Goal: Information Seeking & Learning: Learn about a topic

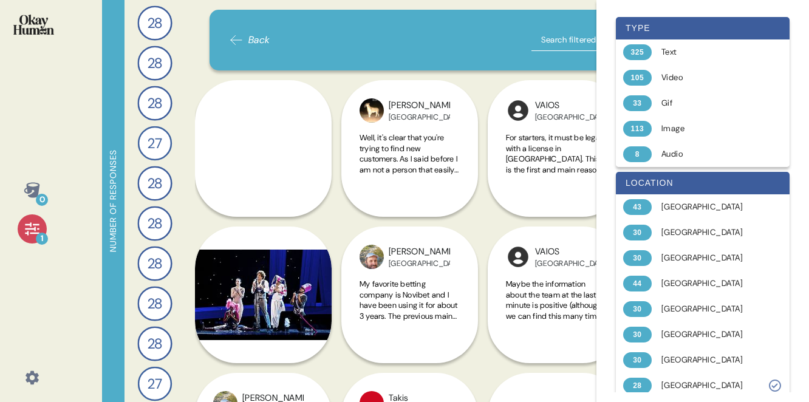
scroll to position [393, 0]
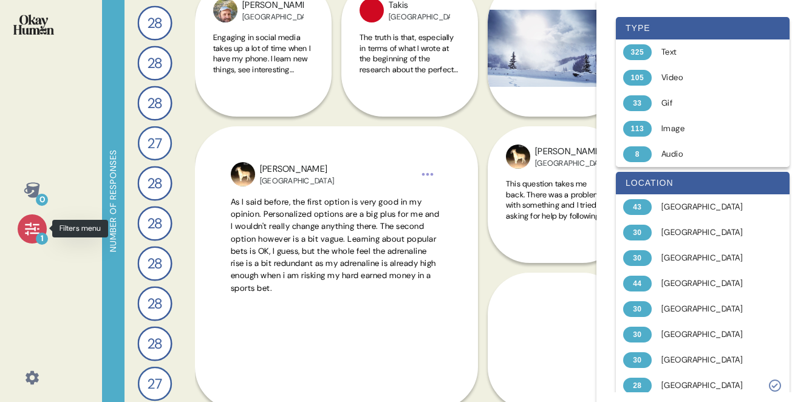
click at [32, 228] on icon at bounding box center [32, 228] width 14 height 13
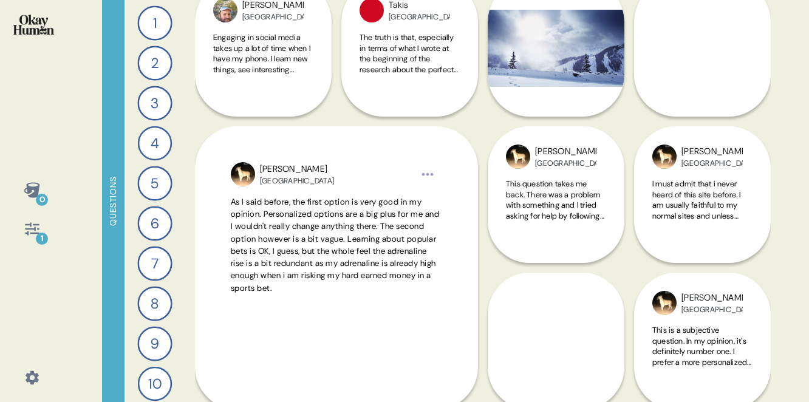
click at [32, 228] on icon at bounding box center [32, 228] width 14 height 13
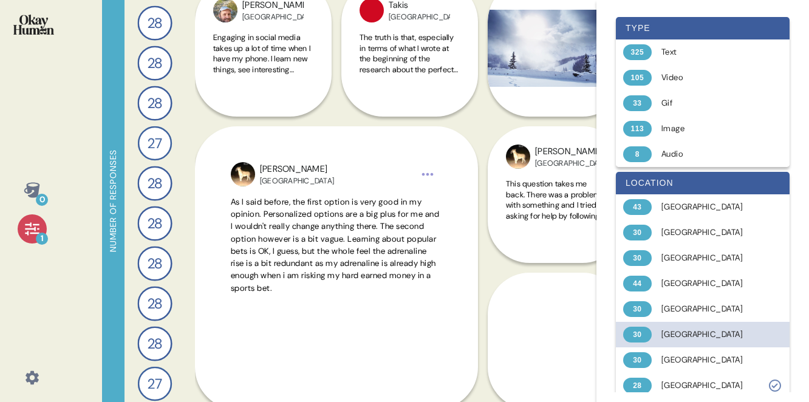
click at [693, 331] on div "[GEOGRAPHIC_DATA]" at bounding box center [709, 335] width 97 height 12
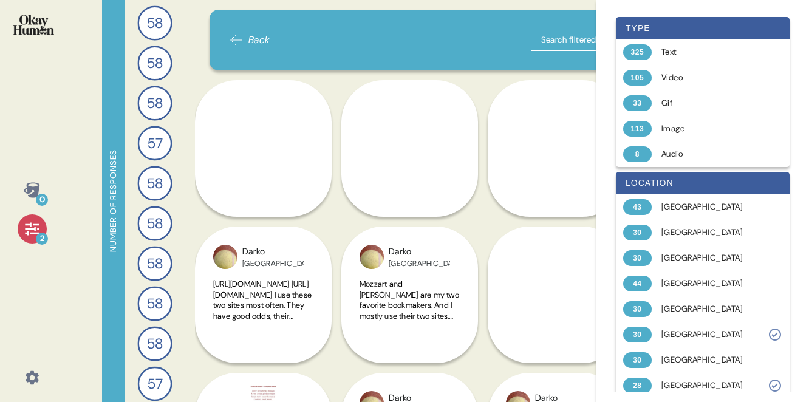
click at [47, 138] on div "0 2" at bounding box center [32, 201] width 64 height 402
click at [27, 230] on icon at bounding box center [32, 228] width 17 height 17
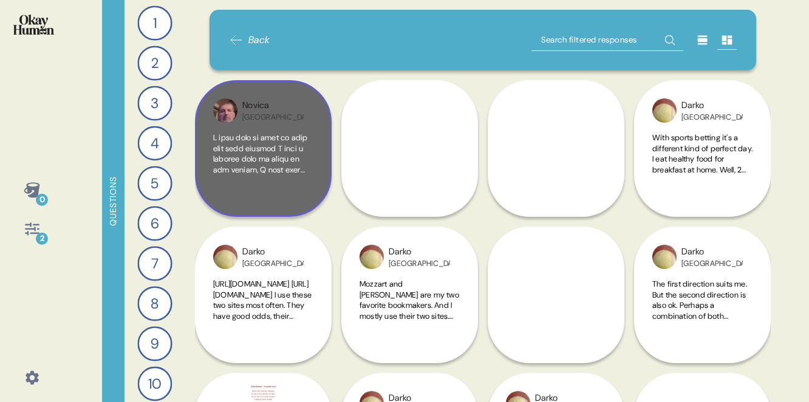
click at [276, 154] on span at bounding box center [263, 371] width 100 height 479
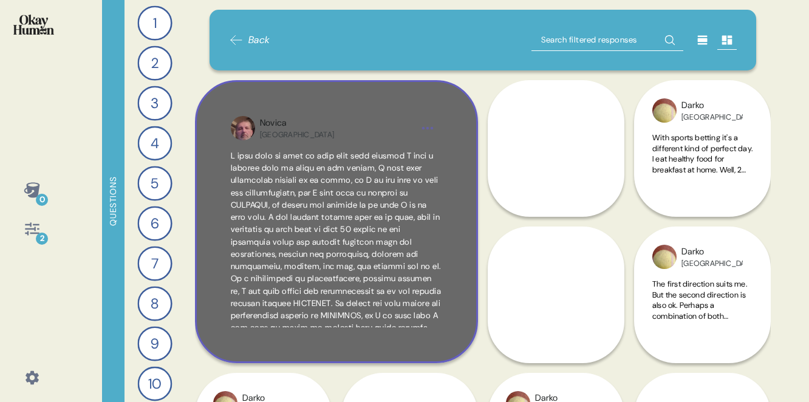
click at [343, 253] on span at bounding box center [336, 285] width 211 height 268
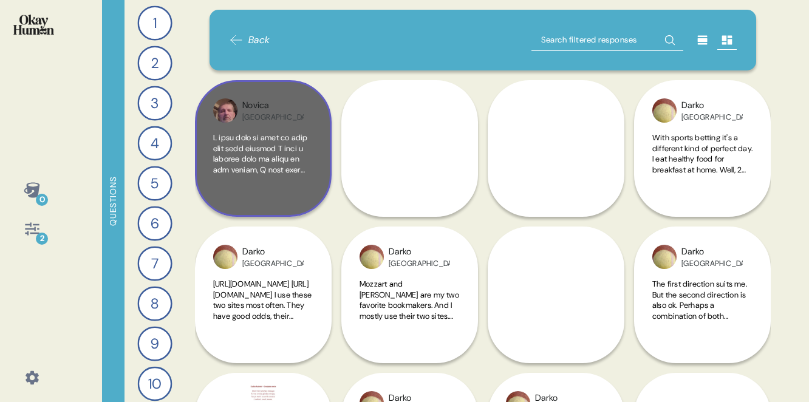
click at [281, 177] on div at bounding box center [263, 165] width 100 height 66
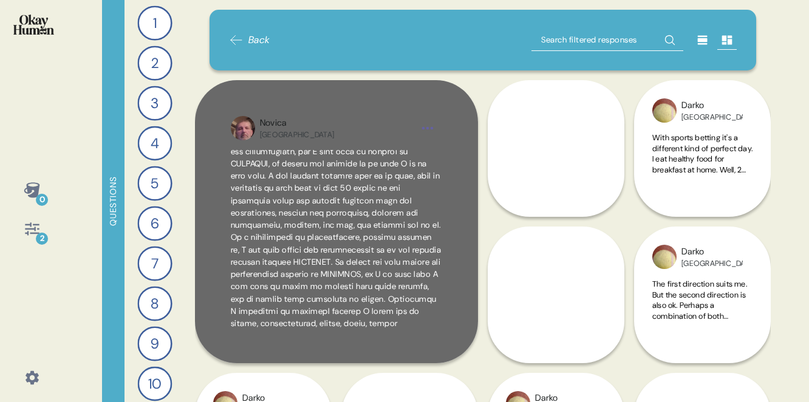
scroll to position [50, 0]
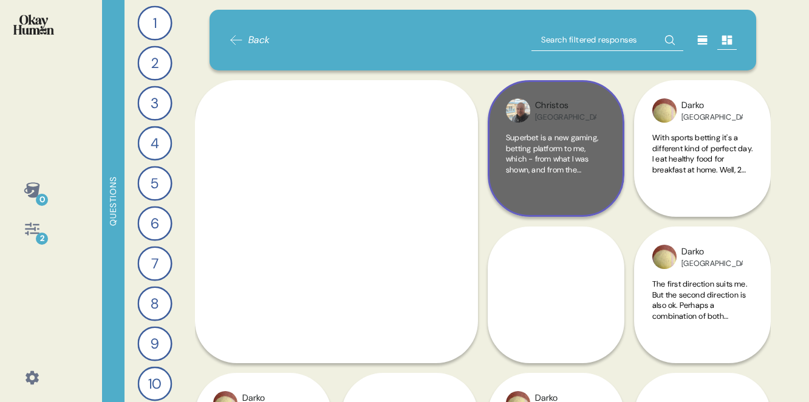
click at [562, 155] on span "Superbet is a new gaming, betting platform to me, which - from what I was shown…" at bounding box center [556, 313] width 100 height 362
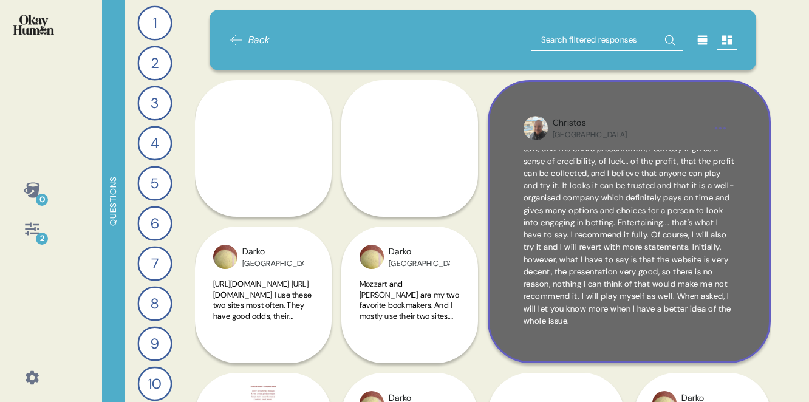
scroll to position [44, 0]
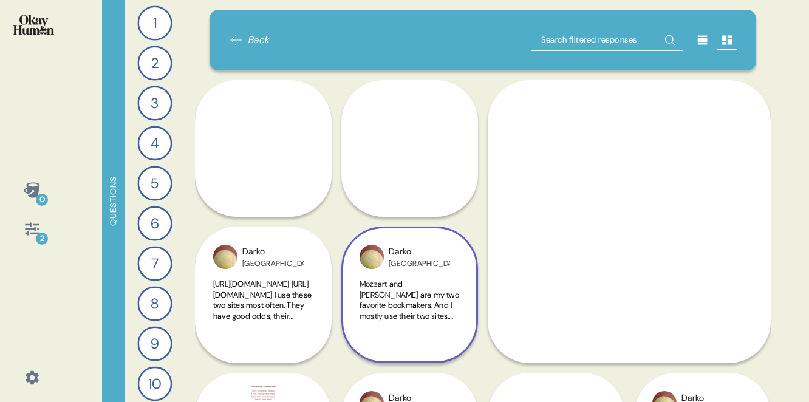
click at [421, 293] on span "Mozzart and [PERSON_NAME] are my two favorite bookmakers. And I mostly use thei…" at bounding box center [410, 300] width 100 height 43
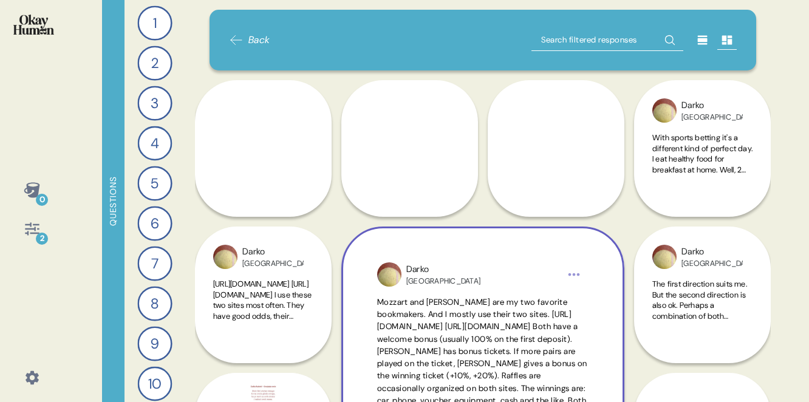
scroll to position [41, 0]
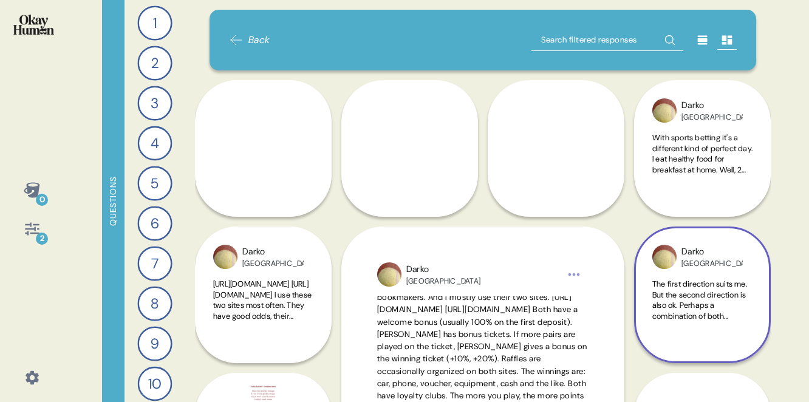
click at [695, 302] on span "The first direction suits me. But the second direction is also ok. Perhaps a co…" at bounding box center [702, 407] width 100 height 256
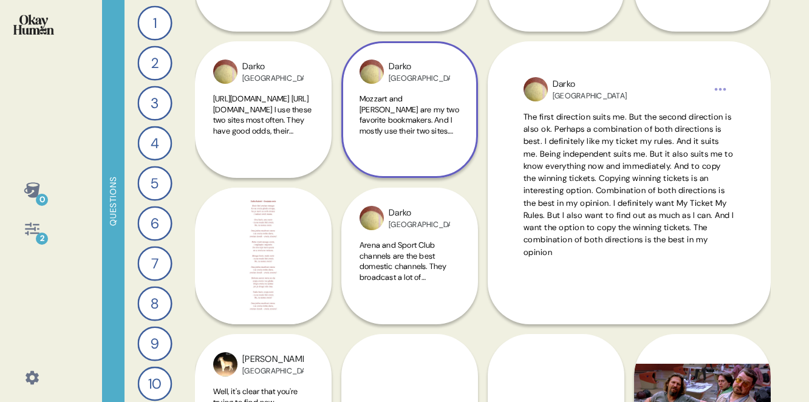
scroll to position [220, 0]
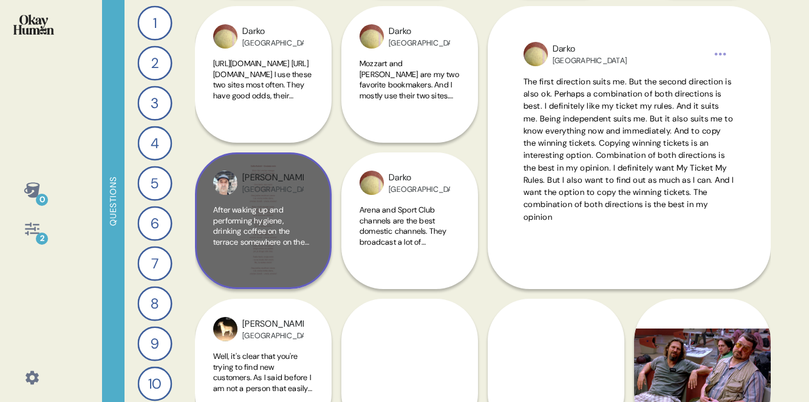
click at [306, 235] on span "After waking up and performing hygiene, drinking coffee on the terrace somewher…" at bounding box center [263, 226] width 100 height 43
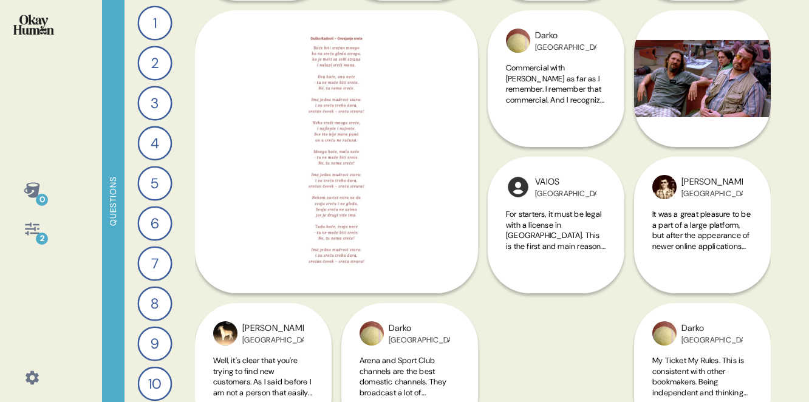
scroll to position [367, 0]
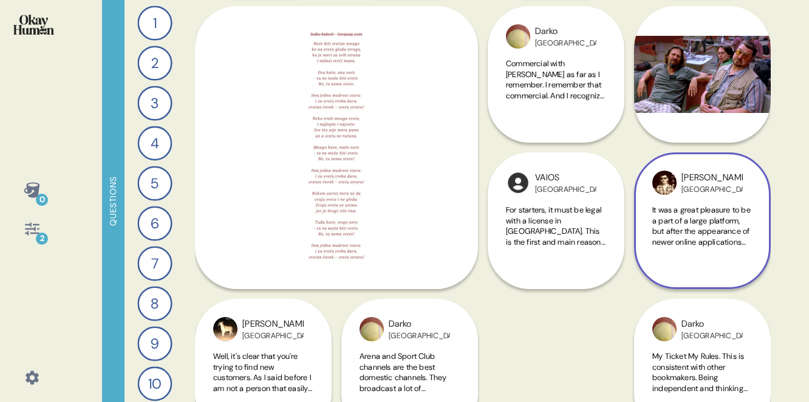
click at [700, 220] on span "It was a great pleasure to be a part of a large platform, but after the appeara…" at bounding box center [702, 311] width 100 height 213
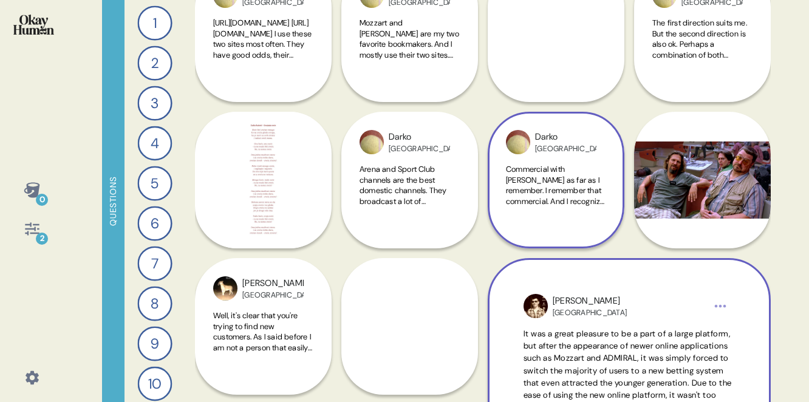
scroll to position [262, 0]
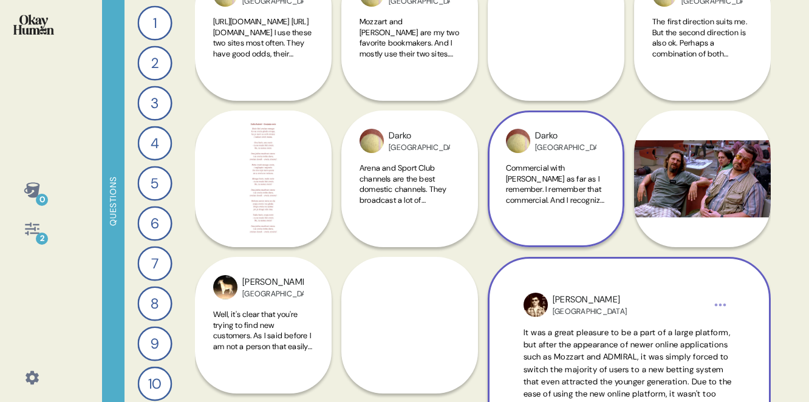
click at [560, 191] on span "Commercial with [PERSON_NAME] as far as I remember. I remember that commercial.…" at bounding box center [555, 285] width 99 height 245
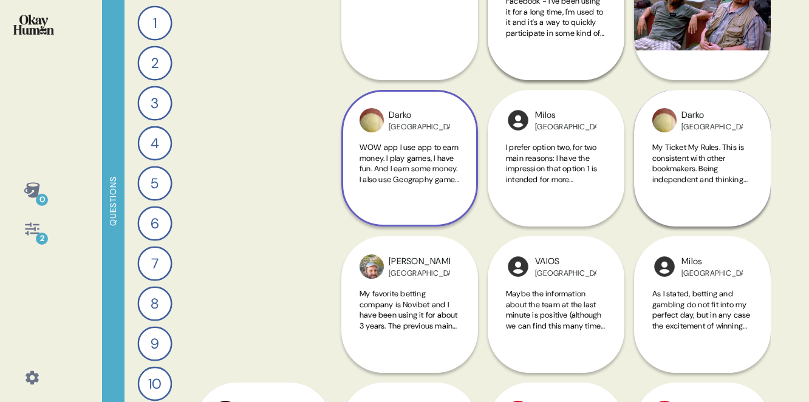
scroll to position [726, 0]
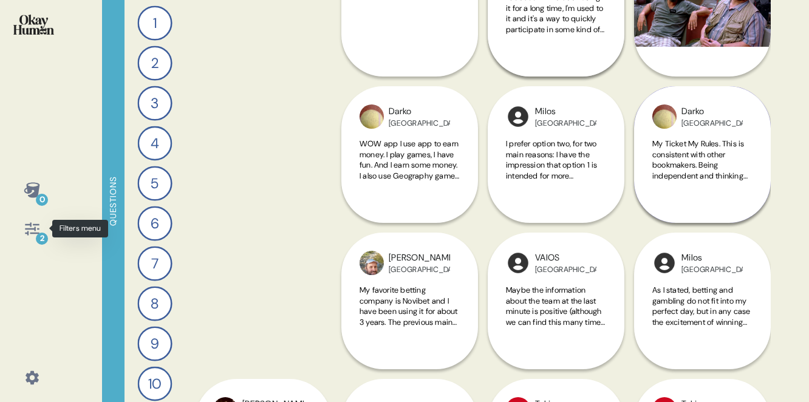
click at [38, 230] on icon at bounding box center [32, 228] width 17 height 17
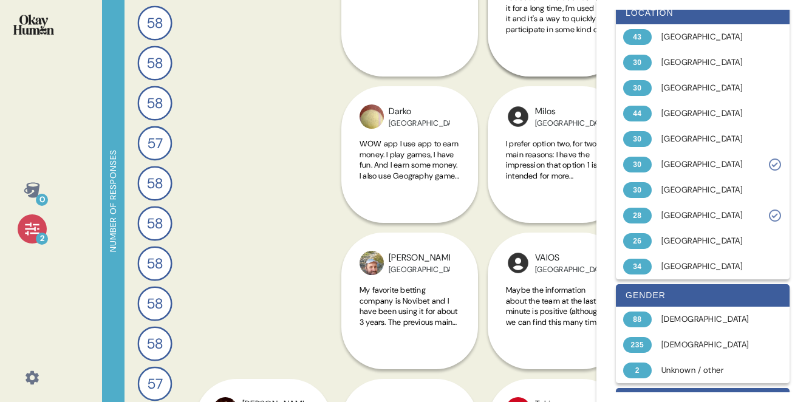
scroll to position [188, 0]
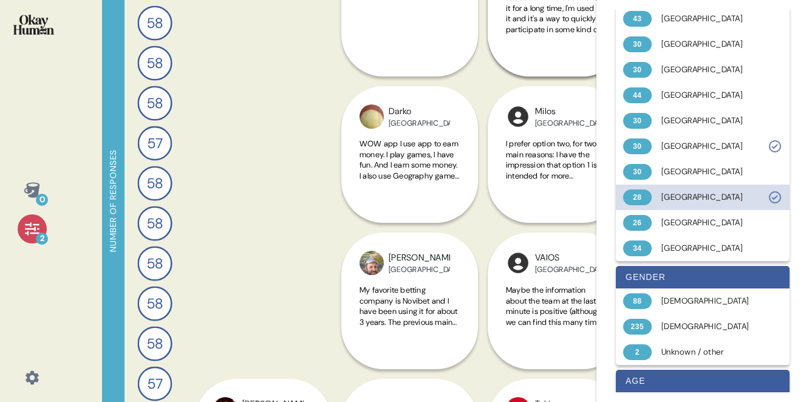
click at [723, 197] on div "[GEOGRAPHIC_DATA]" at bounding box center [709, 197] width 97 height 12
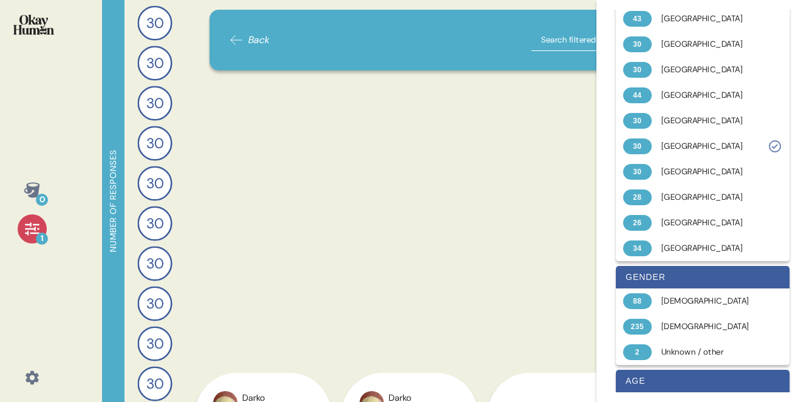
click at [34, 234] on icon at bounding box center [32, 228] width 17 height 17
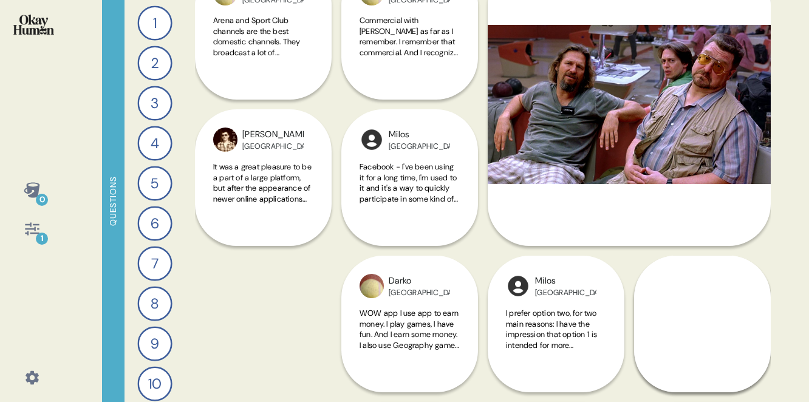
scroll to position [421, 0]
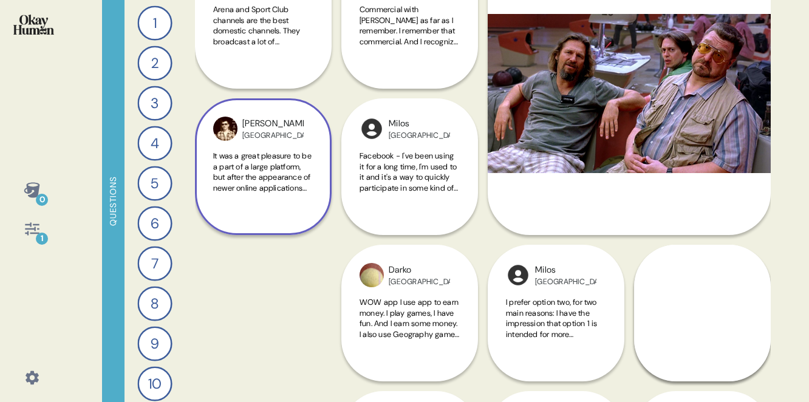
click at [267, 172] on span "It was a great pleasure to be a part of a large platform, but after the appeara…" at bounding box center [263, 257] width 100 height 213
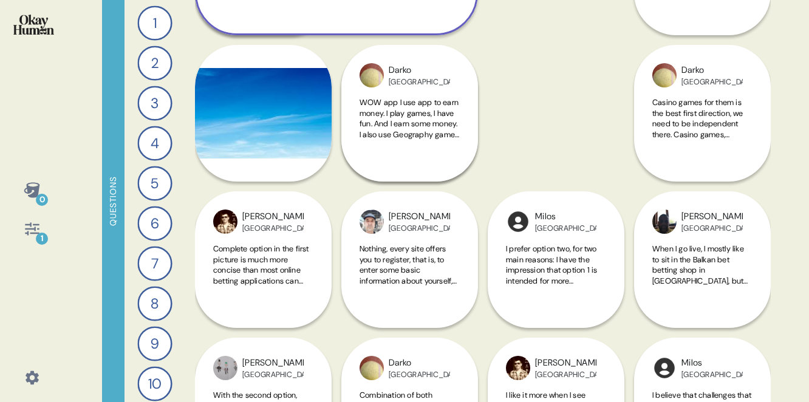
scroll to position [824, 0]
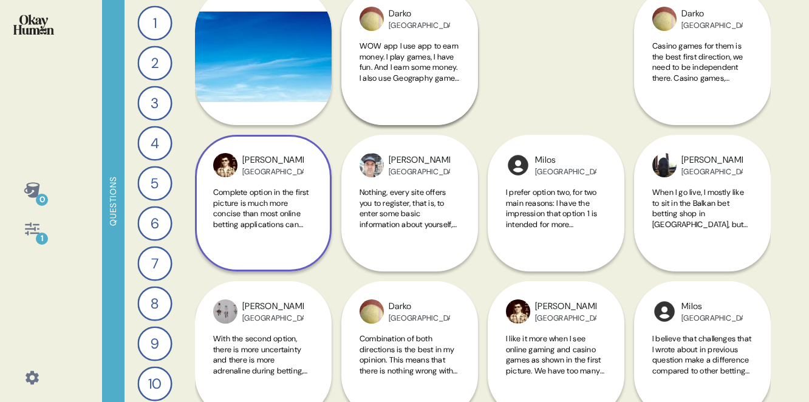
click at [262, 208] on span "Complete option in the first picture is much more concise than most online bett…" at bounding box center [263, 267] width 100 height 160
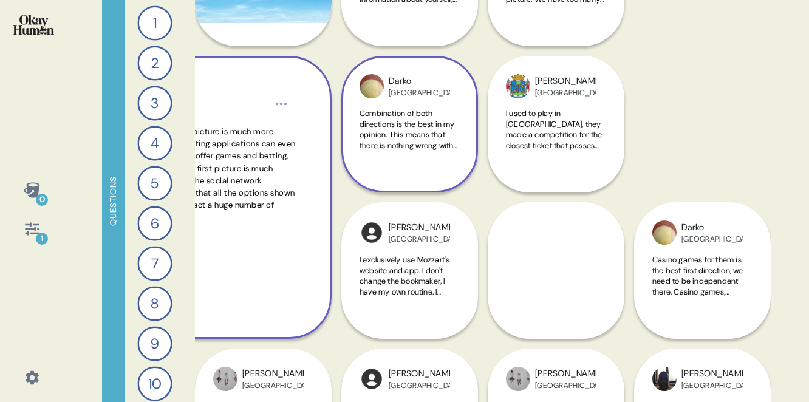
scroll to position [907, 0]
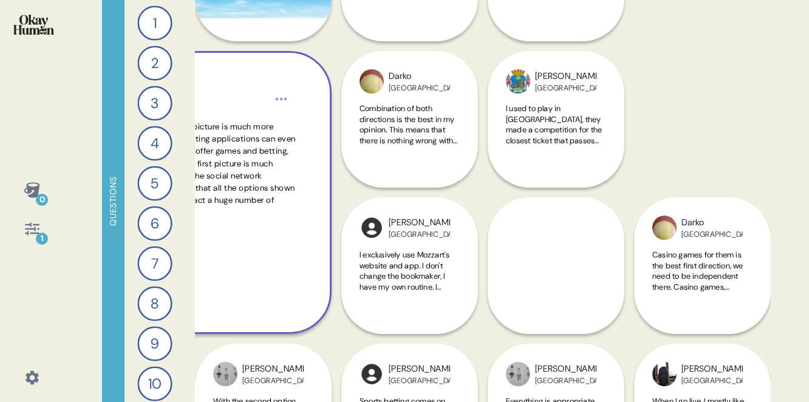
click at [237, 215] on span "Complete option in the first picture is much more concise than most online bett…" at bounding box center [189, 170] width 211 height 98
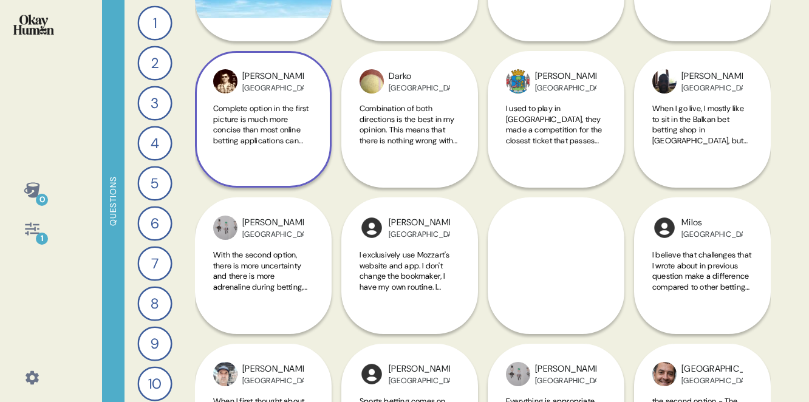
click at [254, 128] on span "Complete option in the first picture is much more concise than most online bett…" at bounding box center [263, 183] width 100 height 160
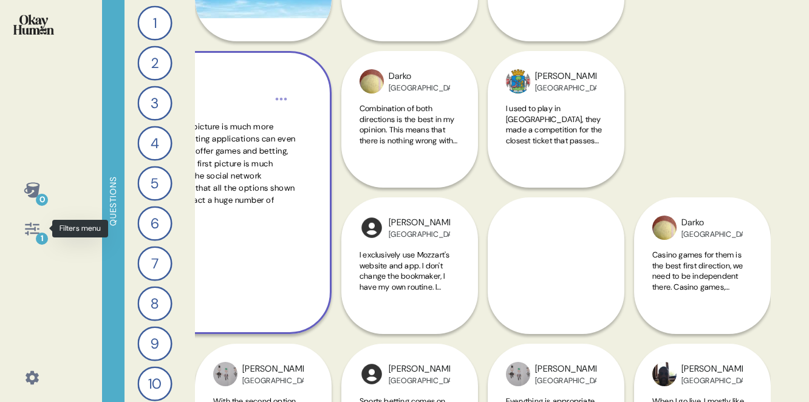
click at [35, 230] on icon at bounding box center [32, 228] width 17 height 17
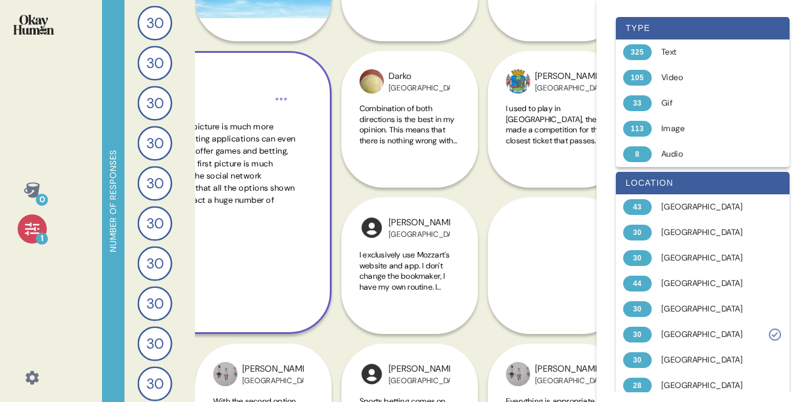
click at [35, 230] on icon at bounding box center [32, 228] width 17 height 17
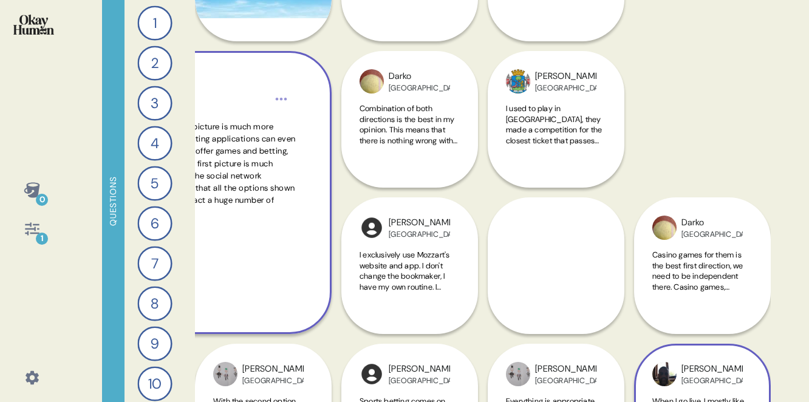
click at [729, 132] on div "Petar Serbia When I go live, I mostly like to sit in the Balkan bet betting sho…" at bounding box center [702, 265] width 137 height 429
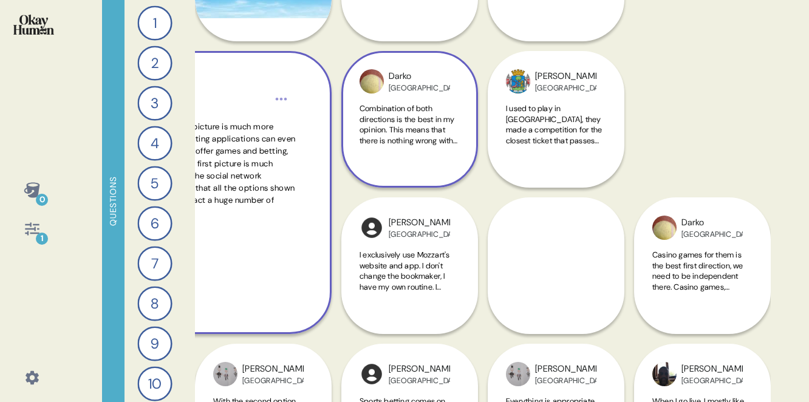
click at [417, 133] on span "Combination of both directions is the best in my opinion. This means that there…" at bounding box center [410, 183] width 100 height 160
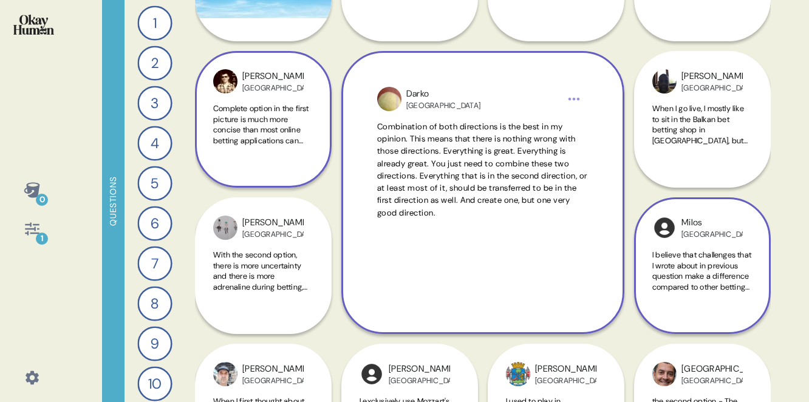
click at [718, 267] on span "I believe that challenges that I wrote about in previous question make a differ…" at bounding box center [701, 319] width 99 height 138
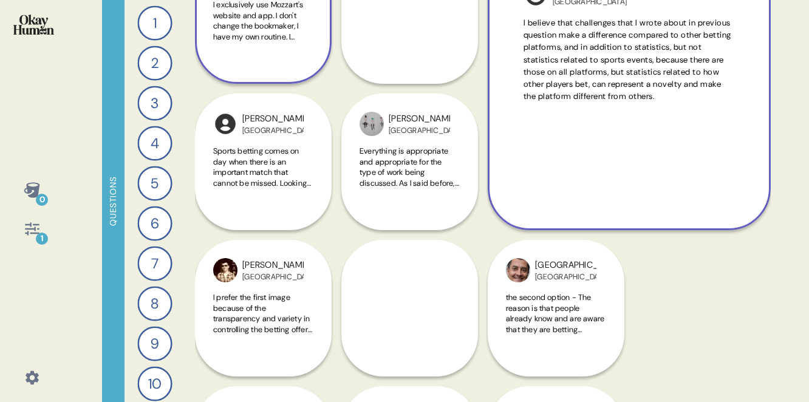
scroll to position [1159, 146]
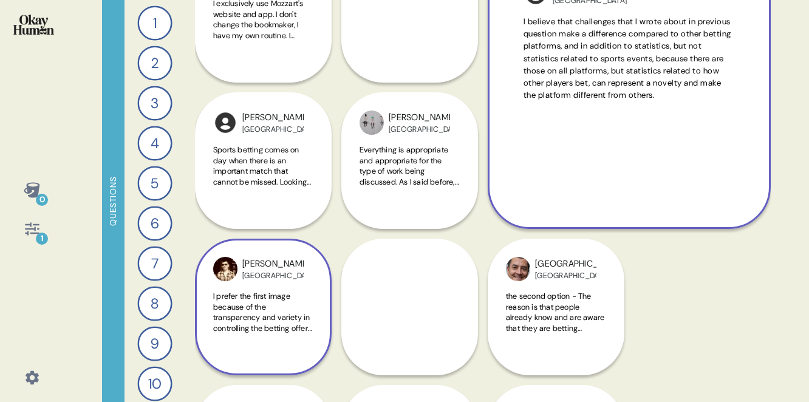
click at [293, 288] on div "[PERSON_NAME] Serbia I prefer the first image because of the transparency and v…" at bounding box center [263, 307] width 137 height 137
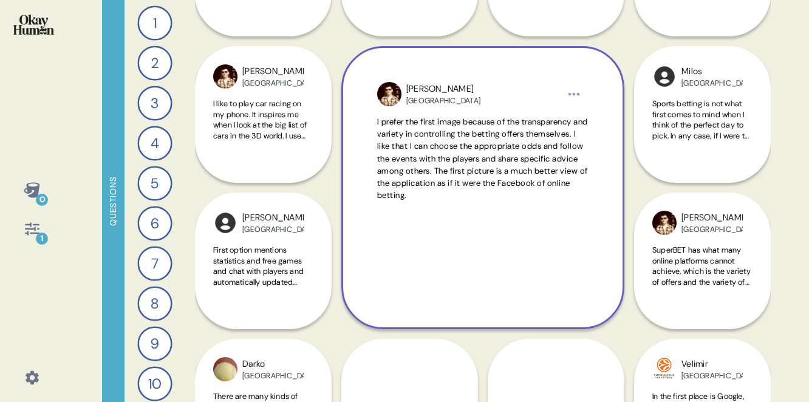
scroll to position [1344, 0]
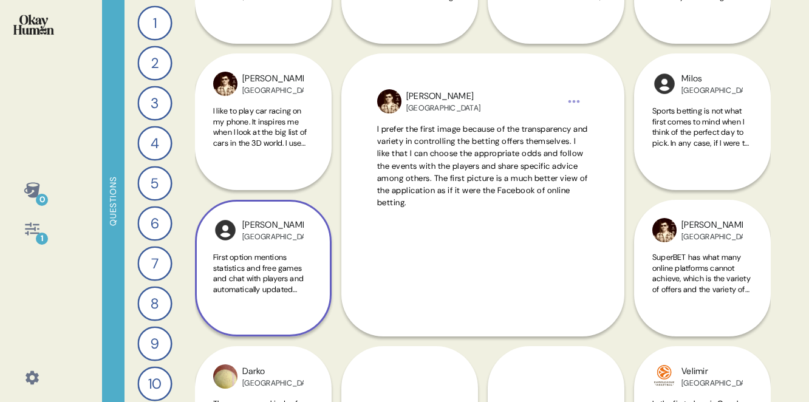
click at [262, 291] on span "First option mentions statistics and free games and chat with players and autom…" at bounding box center [262, 321] width 99 height 138
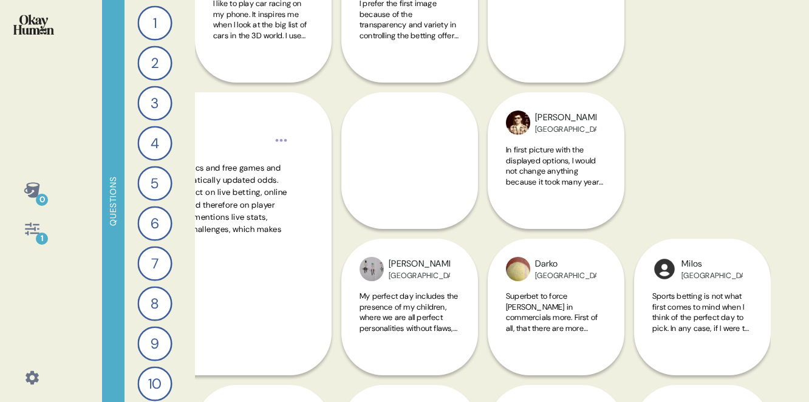
scroll to position [1456, 0]
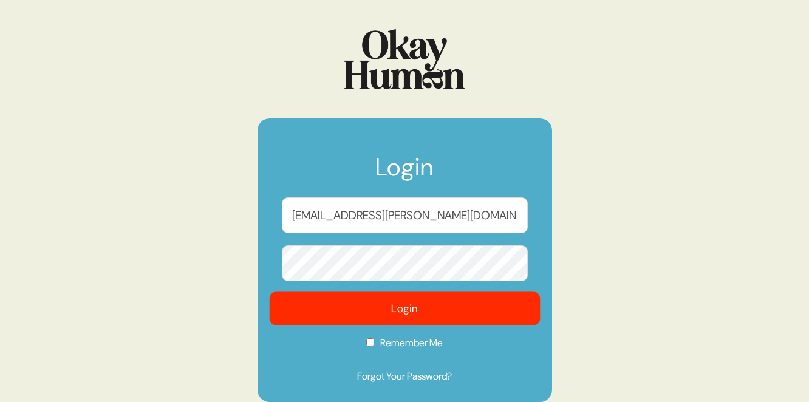
click at [420, 316] on button "Login" at bounding box center [404, 308] width 271 height 33
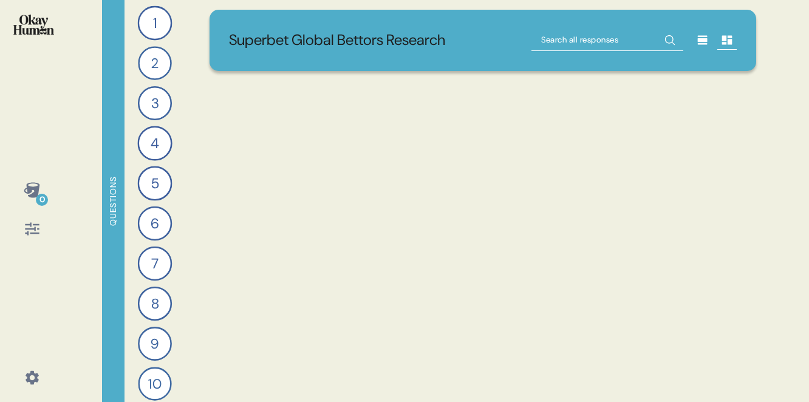
click at [29, 231] on icon at bounding box center [32, 228] width 17 height 17
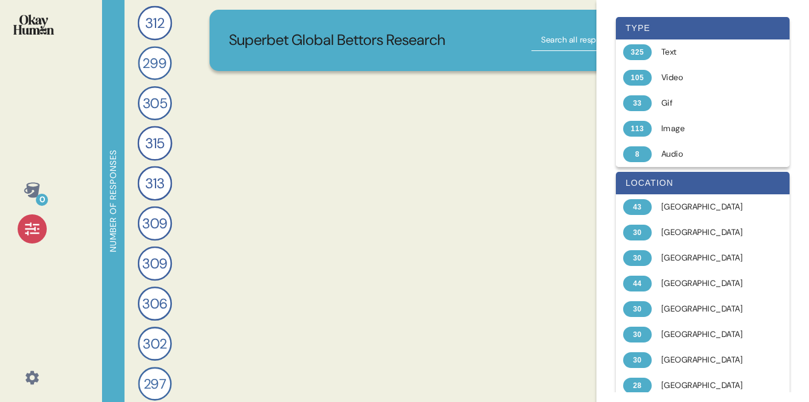
click at [34, 233] on icon at bounding box center [32, 228] width 17 height 17
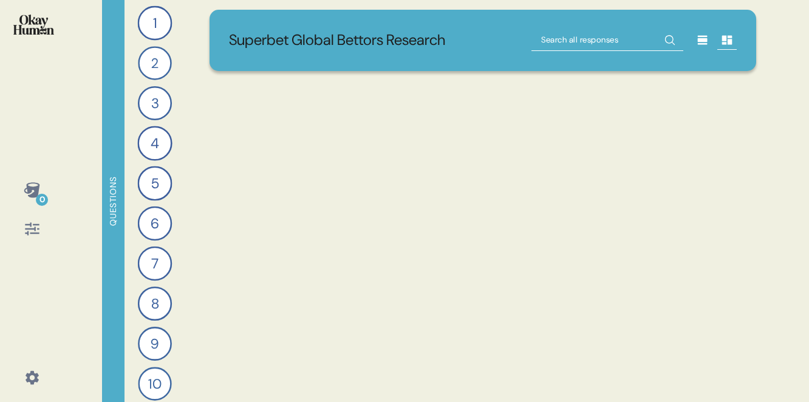
click at [34, 233] on icon at bounding box center [32, 228] width 17 height 17
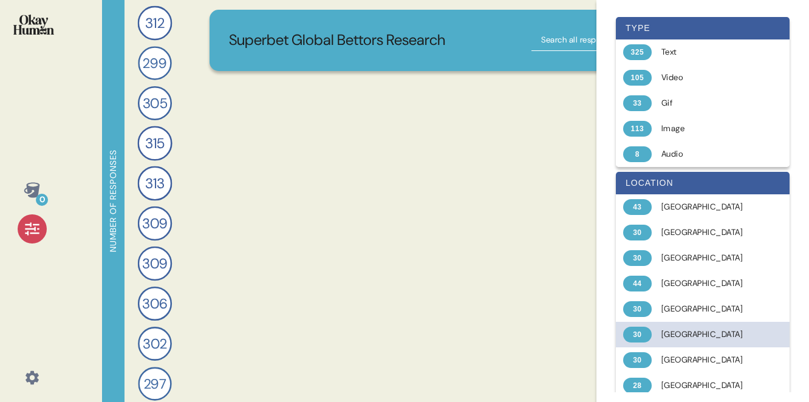
click at [700, 330] on div "[GEOGRAPHIC_DATA]" at bounding box center [709, 335] width 97 height 12
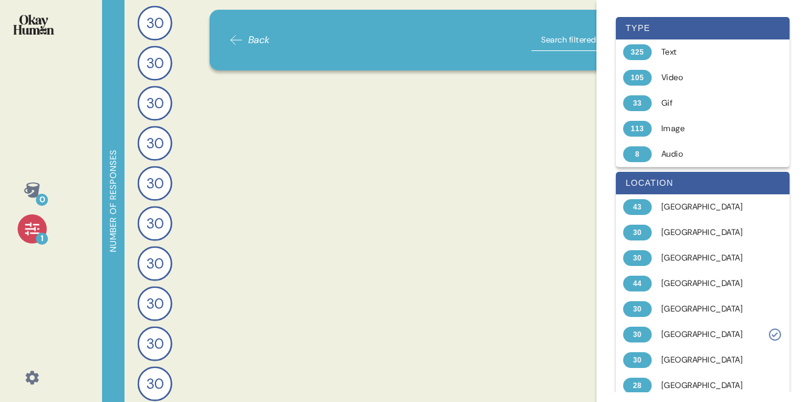
click at [32, 230] on icon at bounding box center [32, 228] width 17 height 17
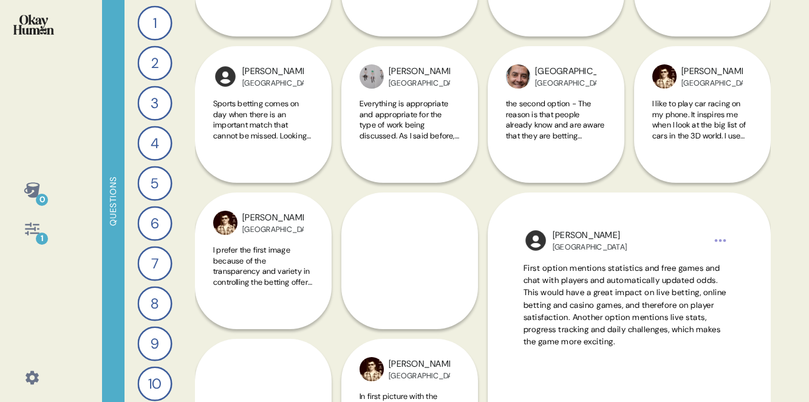
scroll to position [1265, 0]
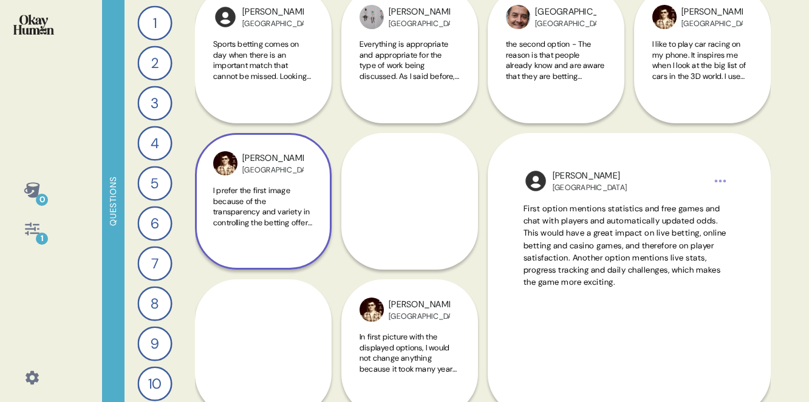
click at [263, 210] on span "I prefer the first image because of the transparency and variety in controlling…" at bounding box center [262, 254] width 99 height 138
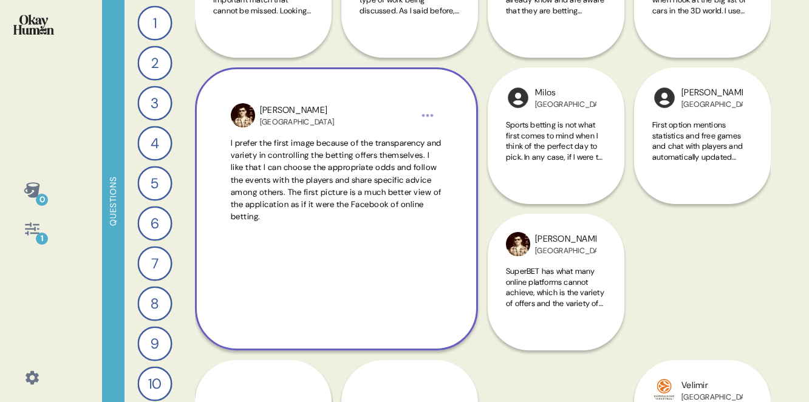
scroll to position [1331, 0]
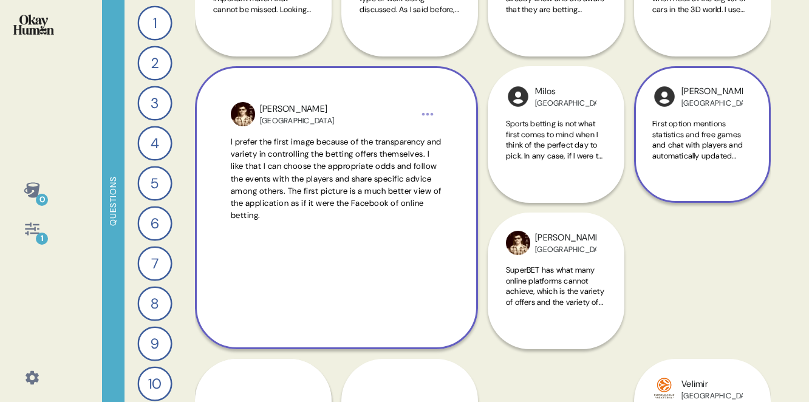
click at [689, 152] on span "First option mentions statistics and free games and chat with players and autom…" at bounding box center [701, 187] width 99 height 138
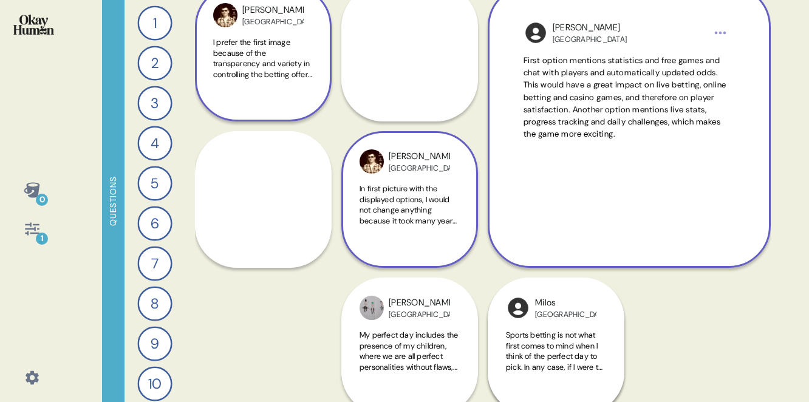
scroll to position [1415, 0]
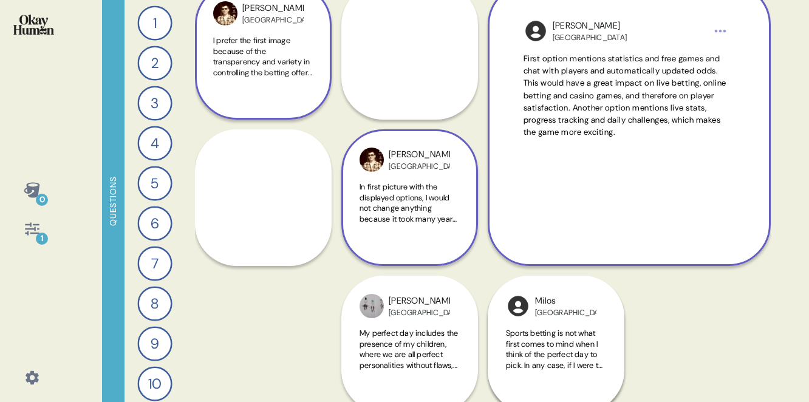
click at [426, 209] on span "In first picture with the displayed options, I would not change anything becaus…" at bounding box center [409, 256] width 99 height 149
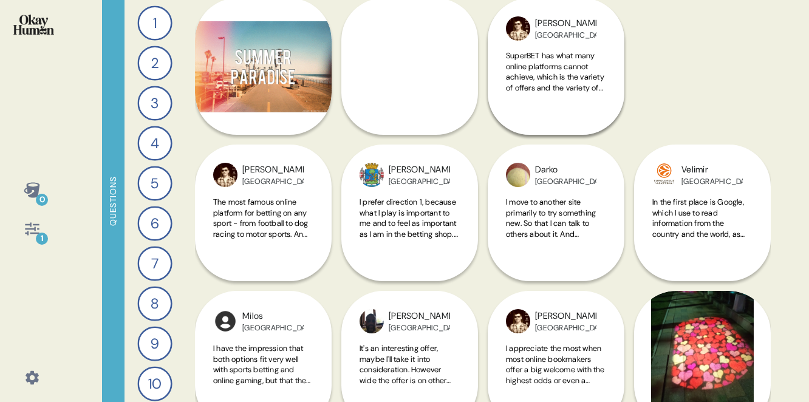
scroll to position [1839, 0]
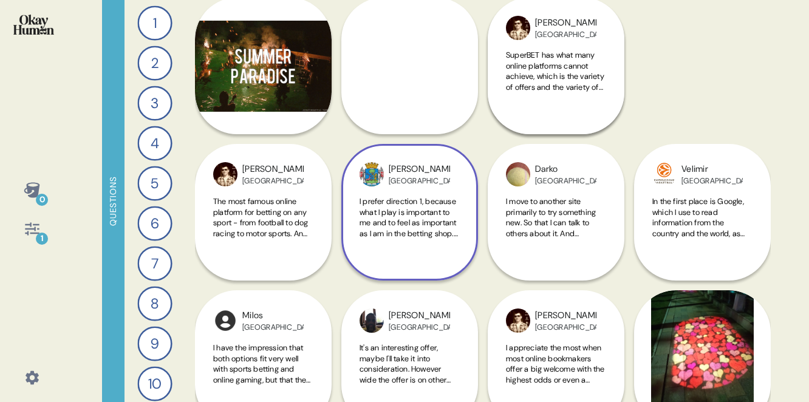
click at [411, 211] on span "I prefer direction 1, because what I play is important to me and to feel as imp…" at bounding box center [409, 260] width 98 height 128
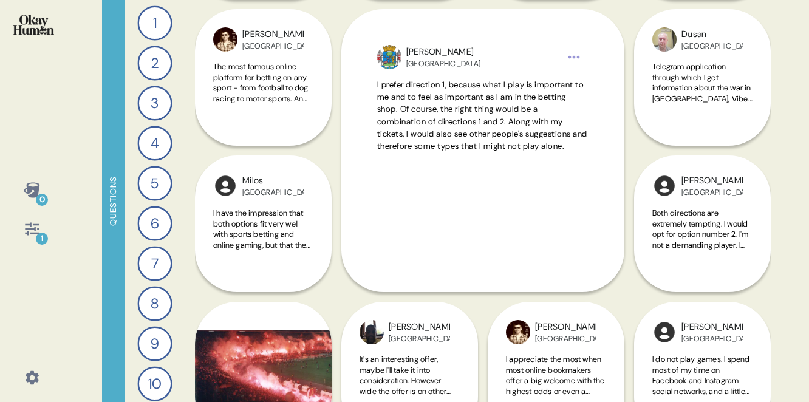
scroll to position [1995, 0]
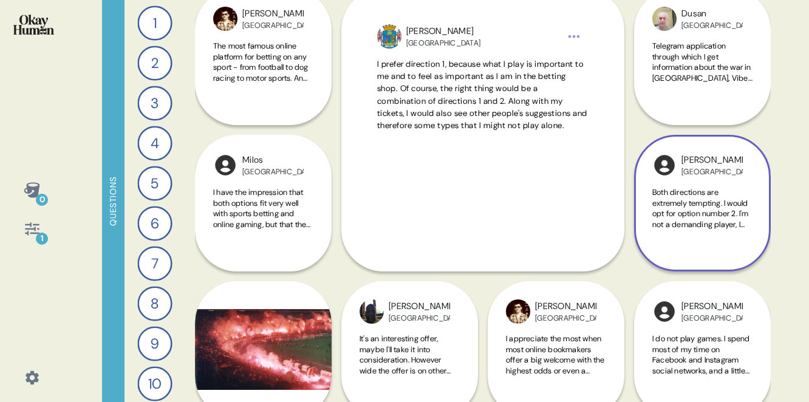
click at [698, 205] on span "Both directions are extremely tempting. I would opt for option number 2. I'm no…" at bounding box center [702, 245] width 100 height 117
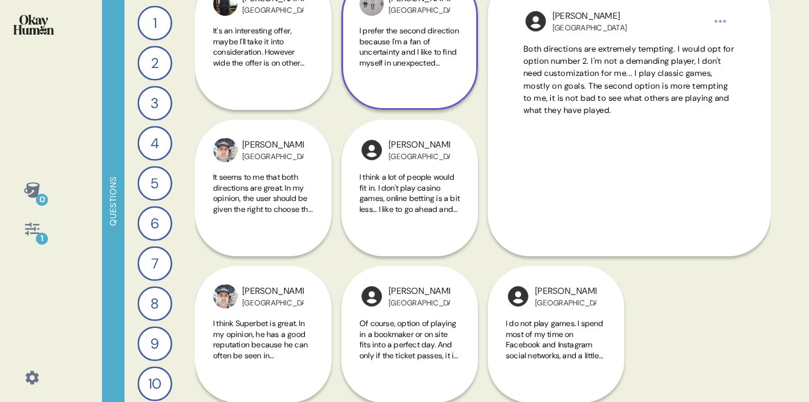
scroll to position [2157, 146]
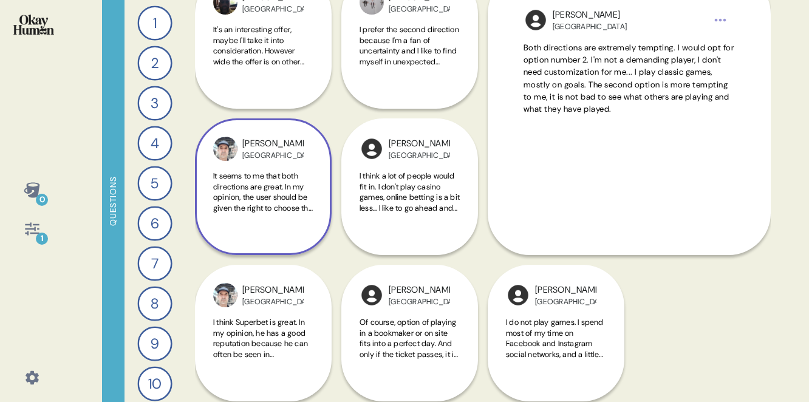
click at [275, 191] on span "It seems to me that both directions are great. In my opinion, the user should b…" at bounding box center [263, 224] width 100 height 106
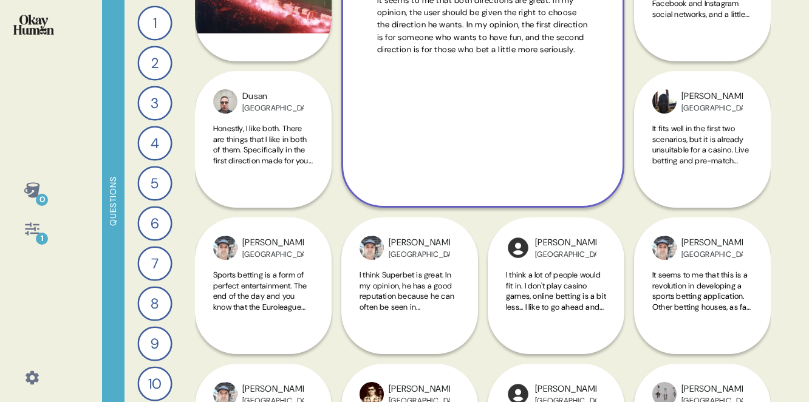
scroll to position [2353, 0]
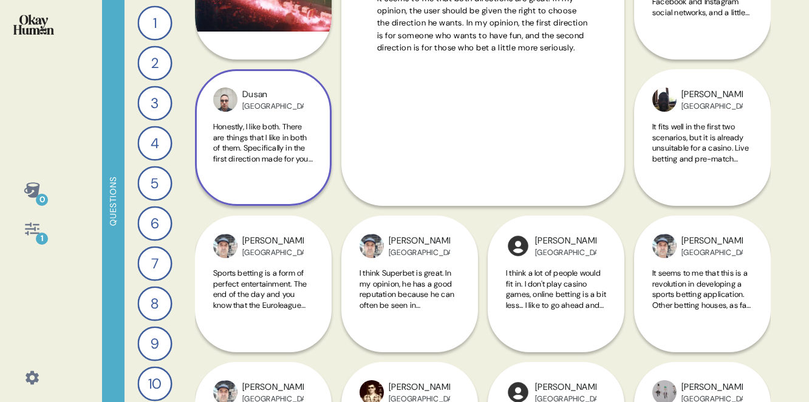
click at [265, 152] on span "Honestly, I like both. There are things that I like in both of them. Specifical…" at bounding box center [263, 174] width 100 height 106
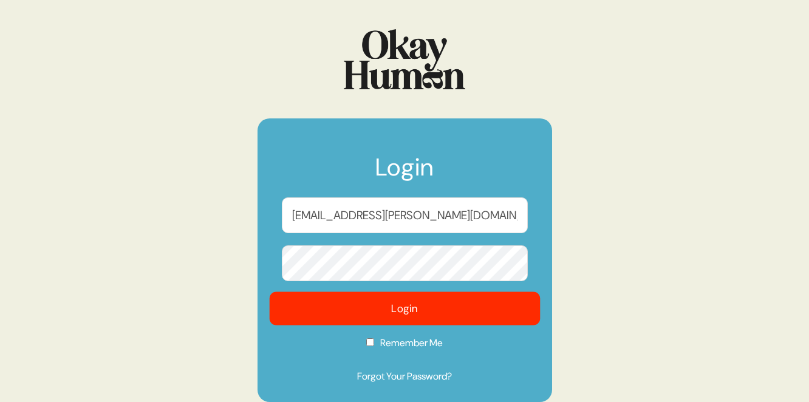
click at [419, 307] on button "Login" at bounding box center [404, 308] width 271 height 33
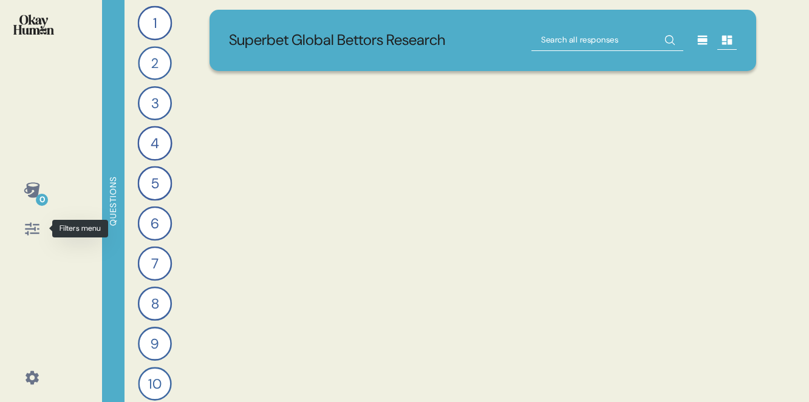
click at [29, 225] on icon at bounding box center [32, 228] width 14 height 13
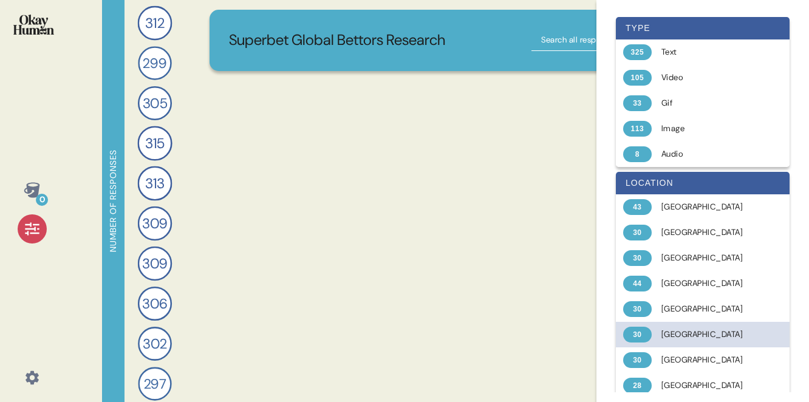
click at [688, 341] on div "30 [GEOGRAPHIC_DATA]" at bounding box center [703, 335] width 174 height 26
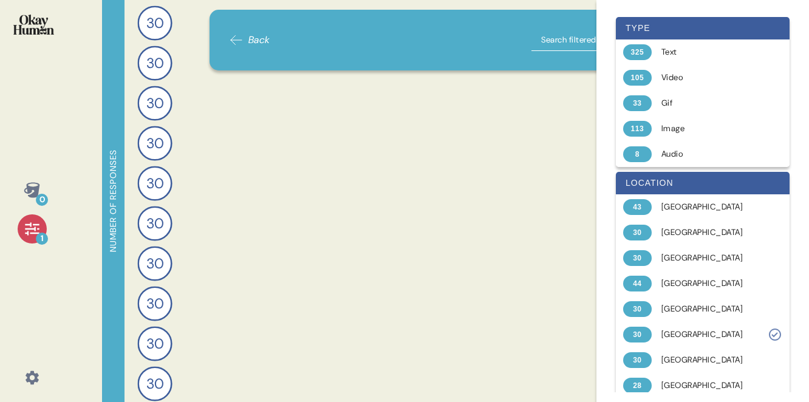
click at [16, 227] on div "0 1" at bounding box center [32, 210] width 44 height 68
click at [30, 227] on icon at bounding box center [32, 228] width 17 height 17
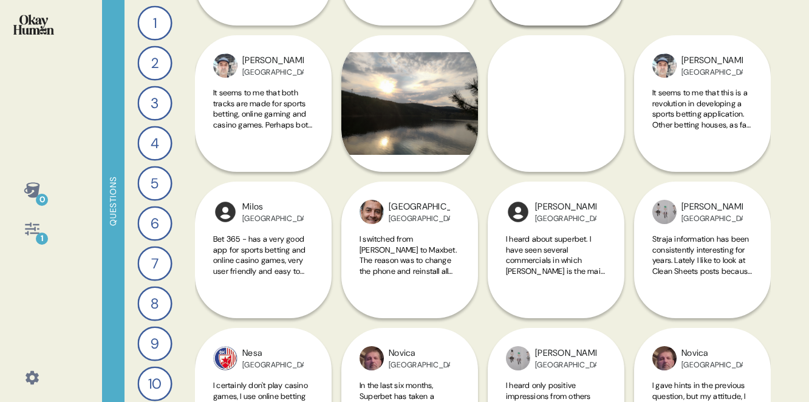
scroll to position [2833, 0]
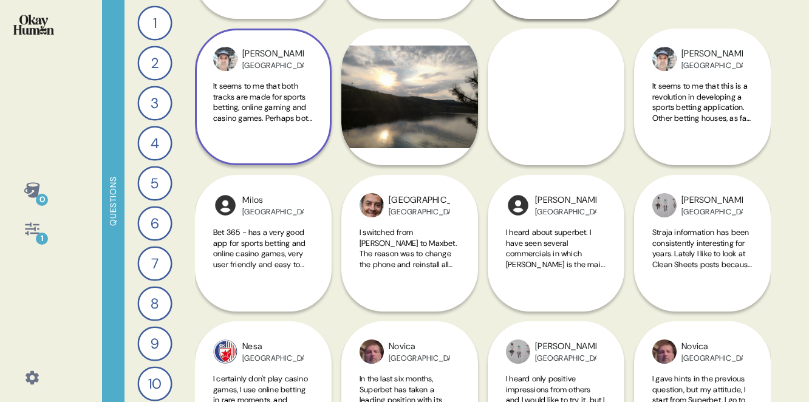
click at [280, 109] on span "It seems to me that both tracks are made for sports betting, online gaming and …" at bounding box center [262, 134] width 99 height 106
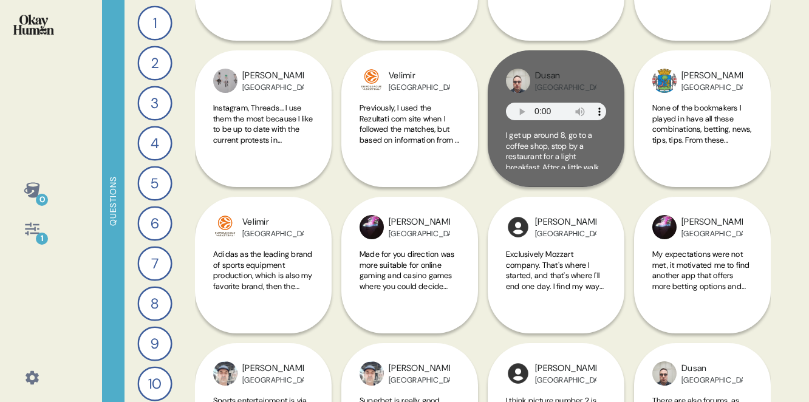
scroll to position [3251, 0]
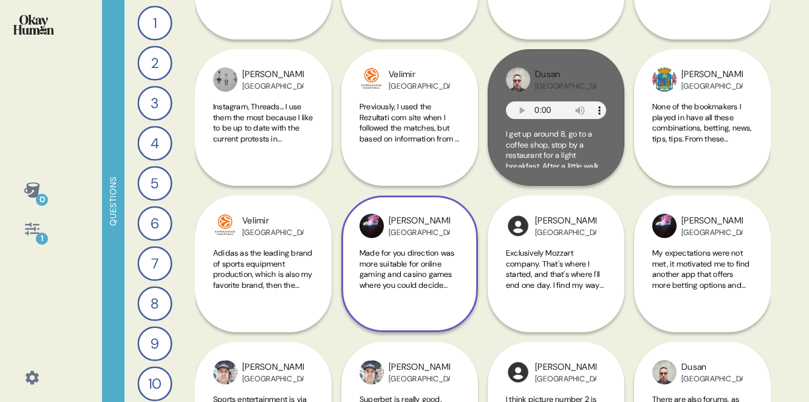
click at [410, 264] on span "Made for you direction was more suitable for online gaming and casino games whe…" at bounding box center [409, 295] width 99 height 95
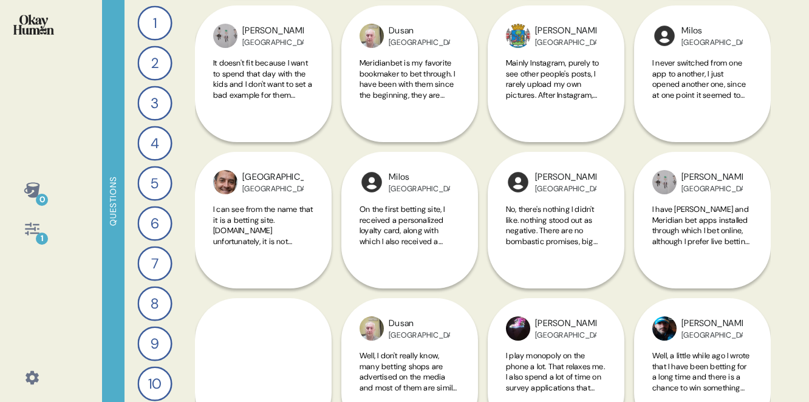
scroll to position [4030, 0]
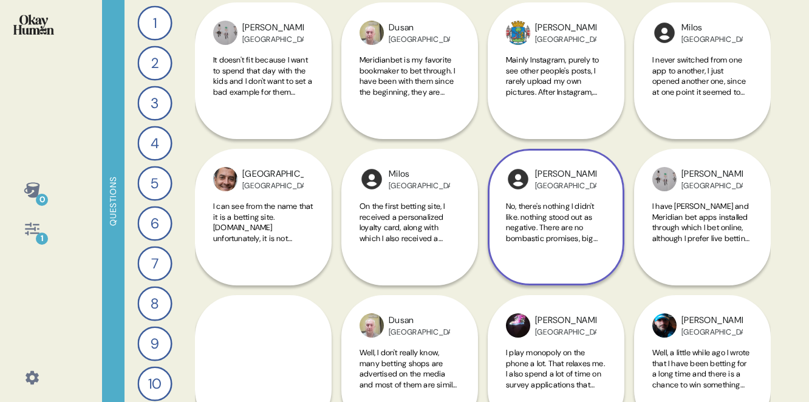
click at [536, 216] on span "No, there's nothing I didn't like. nothing stood out as negative. There are no …" at bounding box center [553, 248] width 94 height 95
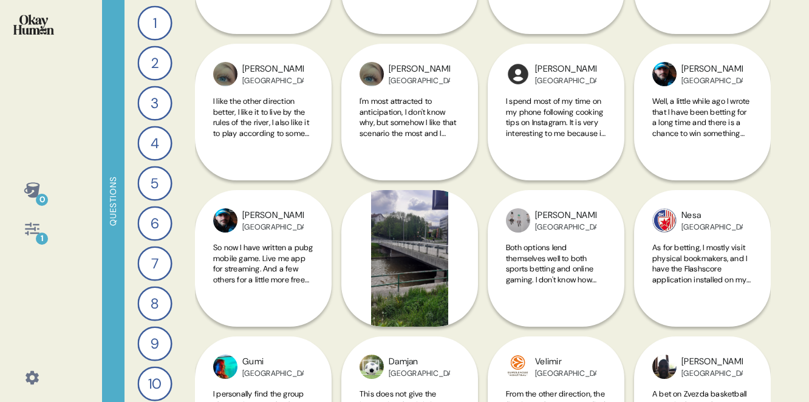
scroll to position [4575, 0]
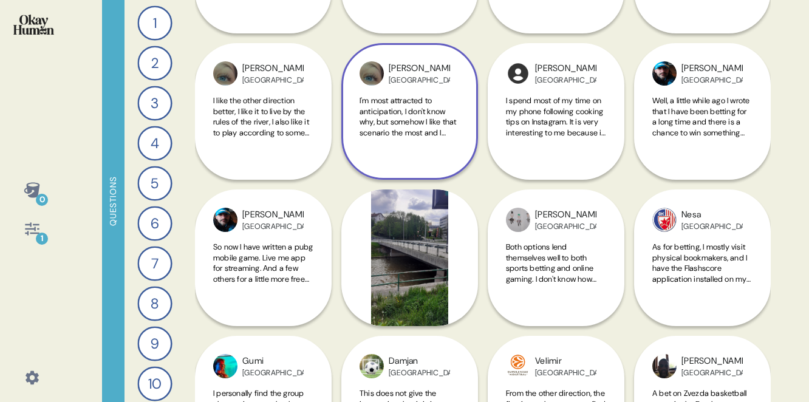
click at [426, 122] on span "I'm most attracted to anticipation, I don't know why, but somehow I like that s…" at bounding box center [410, 137] width 100 height 85
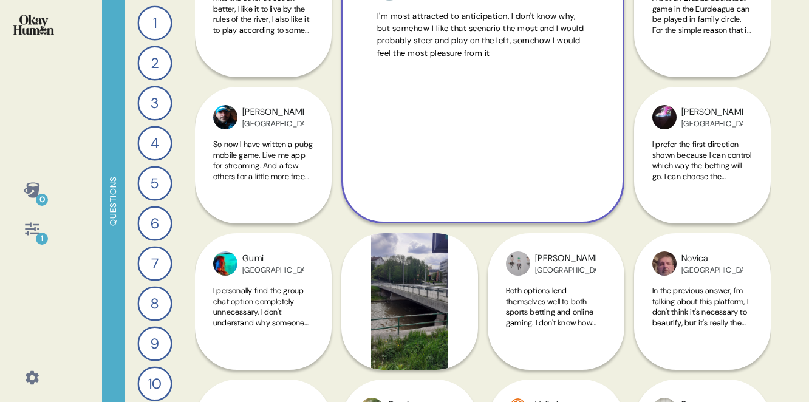
scroll to position [4687, 0]
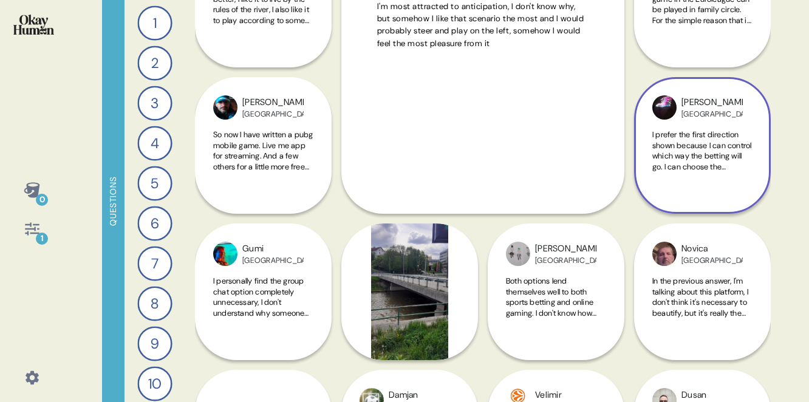
click at [745, 153] on span "I prefer the first direction shown because I can control which way the betting …" at bounding box center [702, 150] width 100 height 43
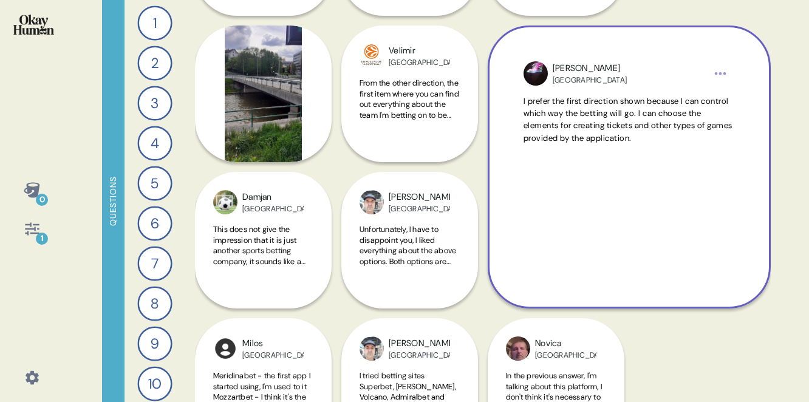
scroll to position [4764, 146]
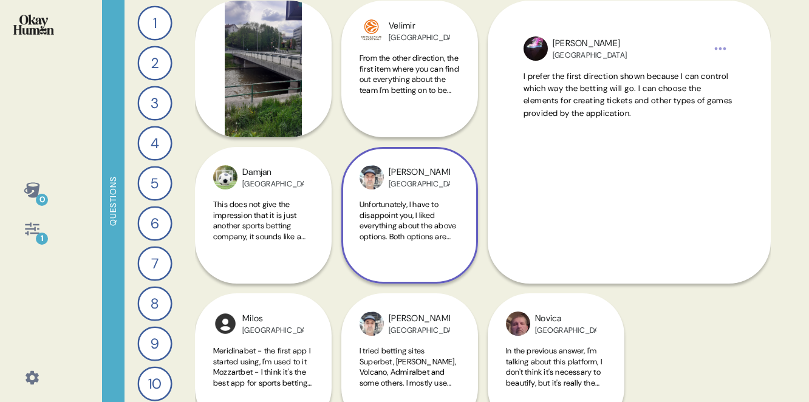
click at [412, 217] on span "Unfortunately, I have to disappoint you, I liked everything about the above opt…" at bounding box center [410, 236] width 100 height 74
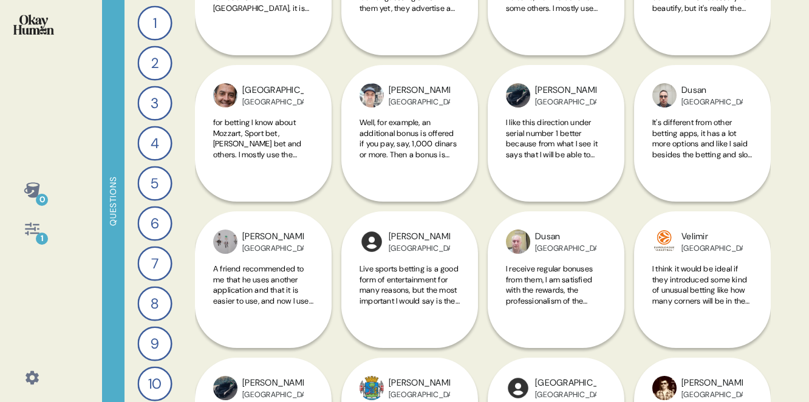
scroll to position [5289, 0]
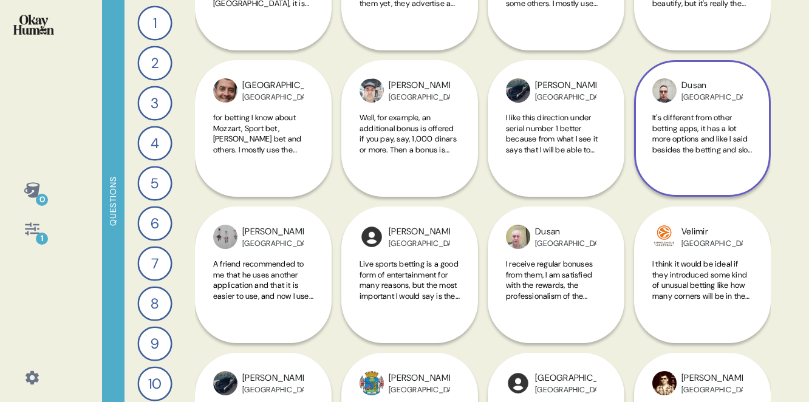
click at [677, 143] on span "It's different from other betting apps, it has a lot more options and like I sa…" at bounding box center [702, 149] width 100 height 74
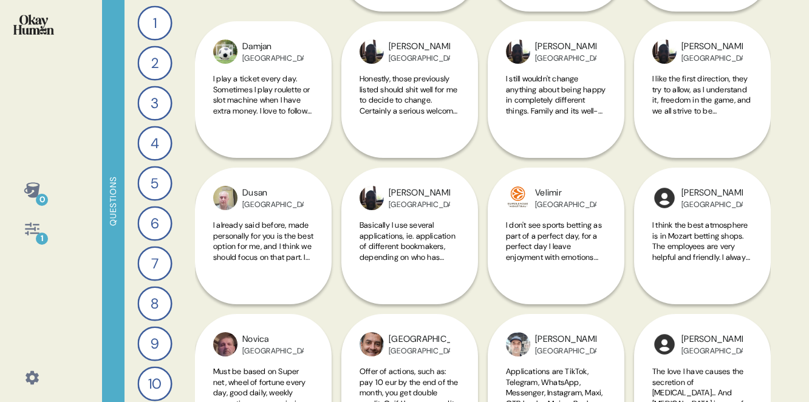
scroll to position [6342, 0]
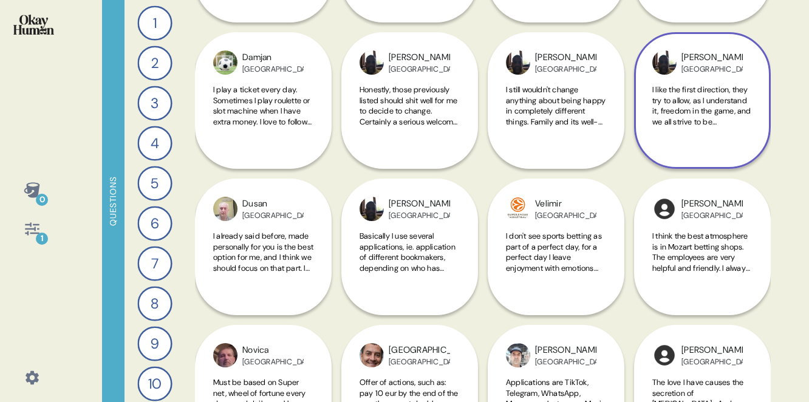
click at [702, 97] on span "I like the first direction, they try to allow, as I understand it, freedom in t…" at bounding box center [701, 116] width 99 height 64
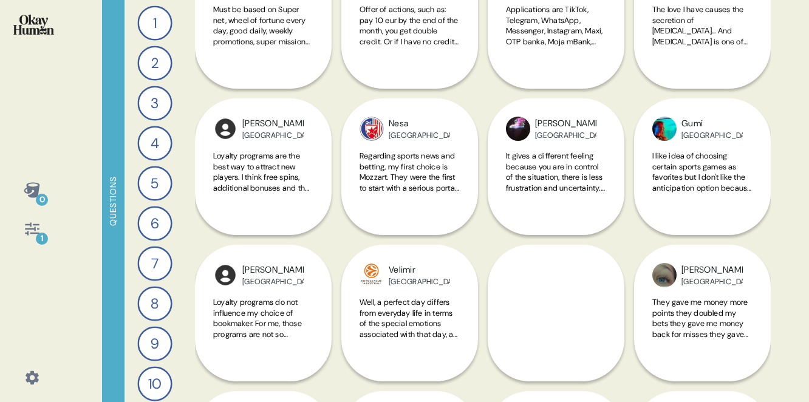
scroll to position [6716, 0]
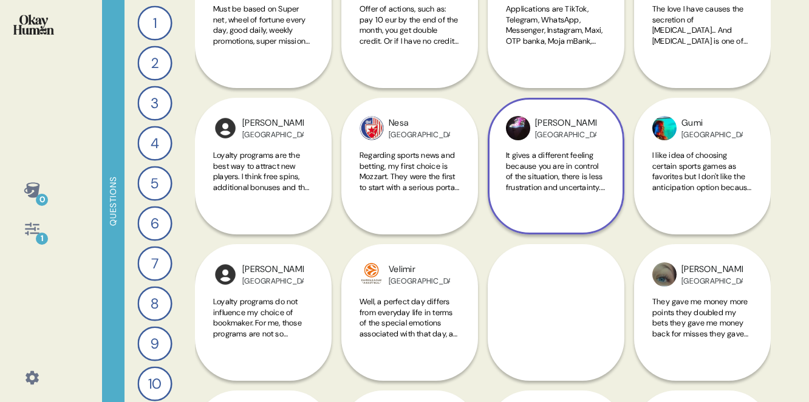
click at [555, 183] on span "It gives a different feeling because you are in control of the situation, there…" at bounding box center [555, 182] width 99 height 64
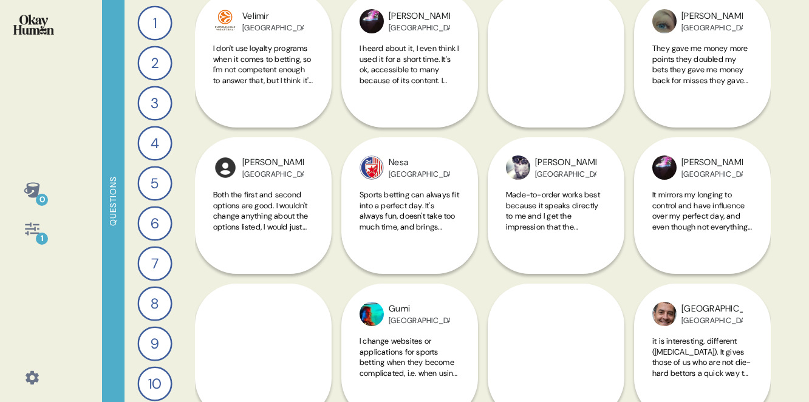
scroll to position [7163, 0]
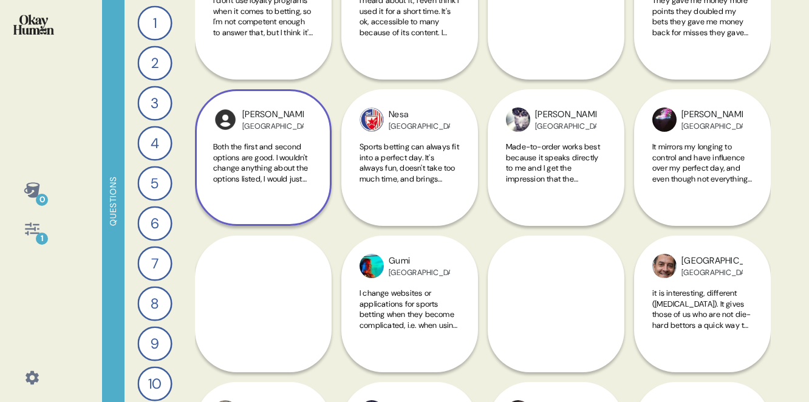
click at [260, 169] on span "Both the first and second options are good. I wouldn't change anything about th…" at bounding box center [260, 174] width 95 height 64
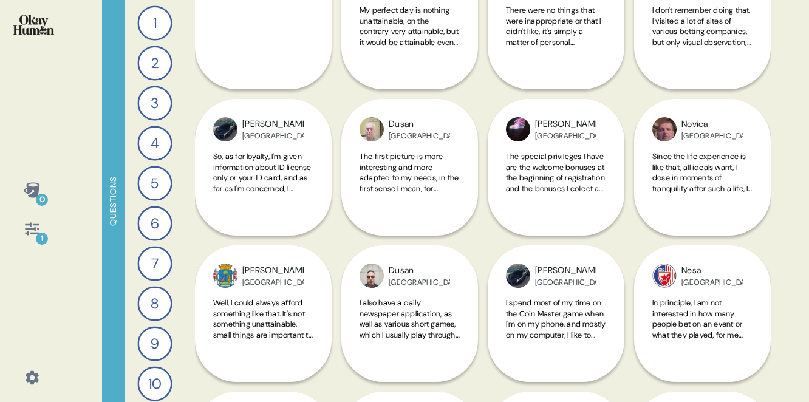
scroll to position [7596, 0]
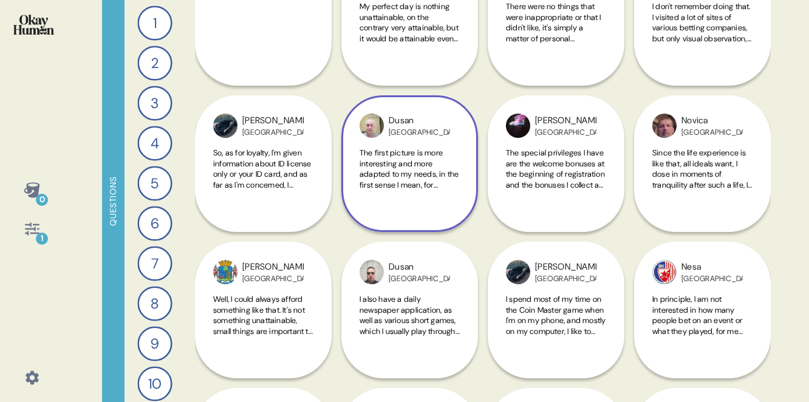
click at [404, 177] on span "The first picture is more interesting and more adapted to my needs, in the firs…" at bounding box center [409, 180] width 99 height 64
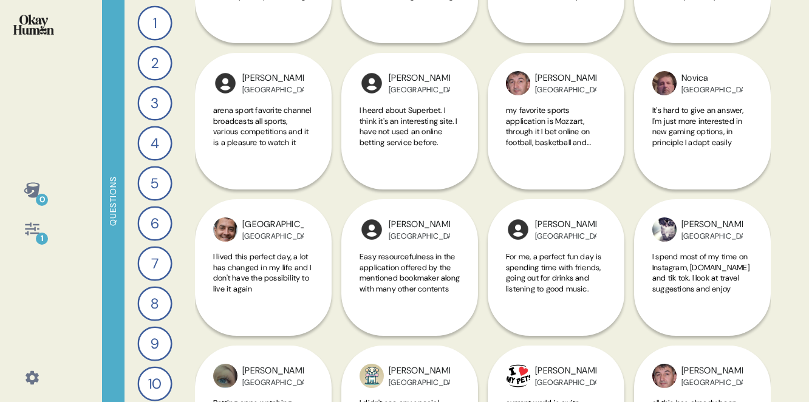
scroll to position [10273, 0]
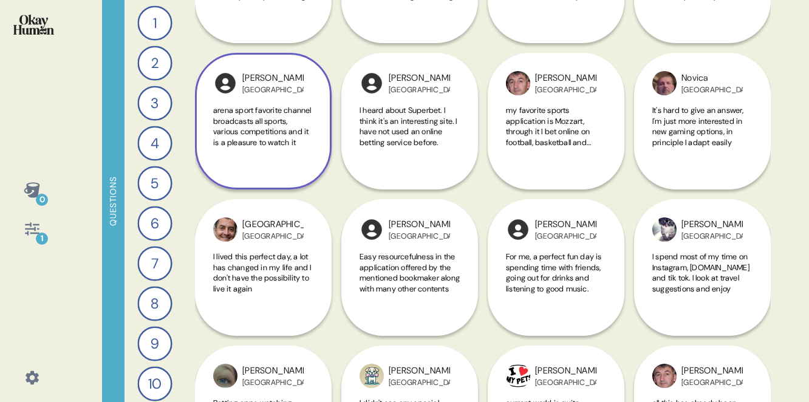
click at [252, 126] on span "arena sport favorite channel broadcasts all sports, various competitions and it…" at bounding box center [262, 126] width 98 height 43
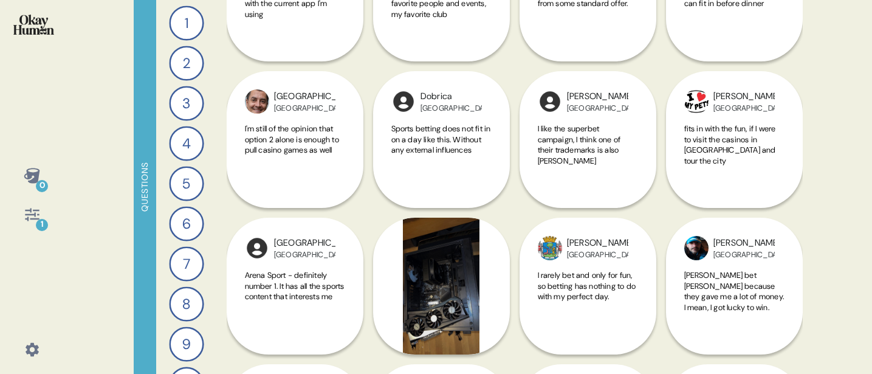
scroll to position [13188, 0]
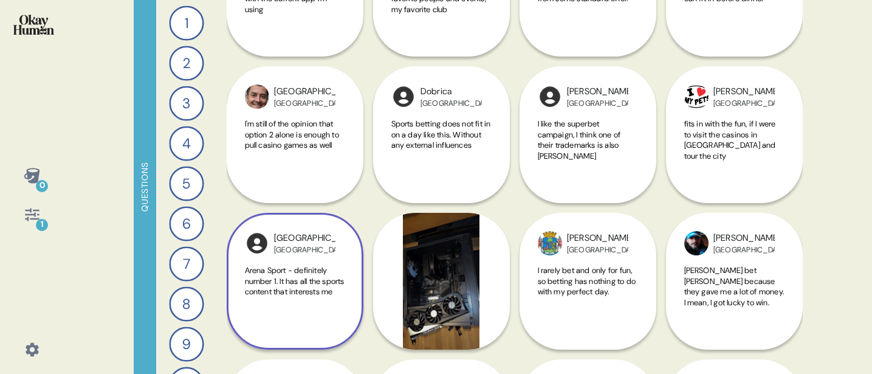
click at [318, 297] on span "Arena Sport - definitely number 1. It has all the sports content that interests…" at bounding box center [295, 281] width 100 height 32
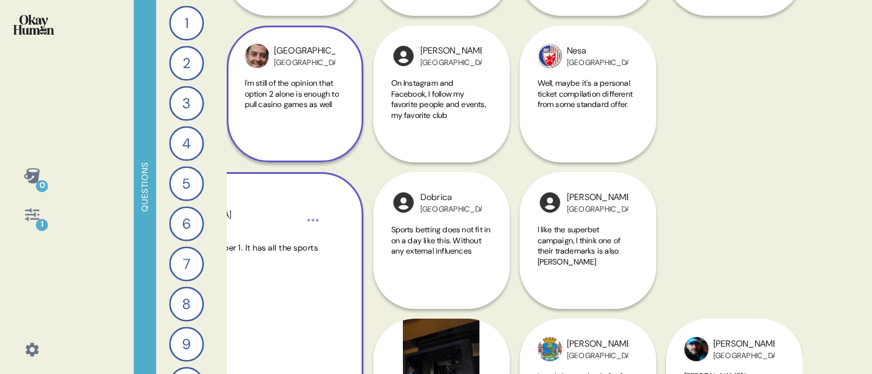
scroll to position [13185, 0]
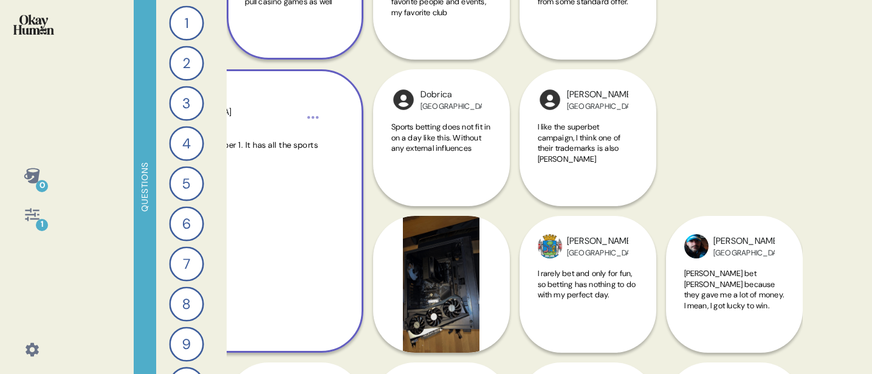
click at [315, 253] on div "Arena Sport - definitely number 1. It has all the sports content that interests…" at bounding box center [220, 223] width 211 height 168
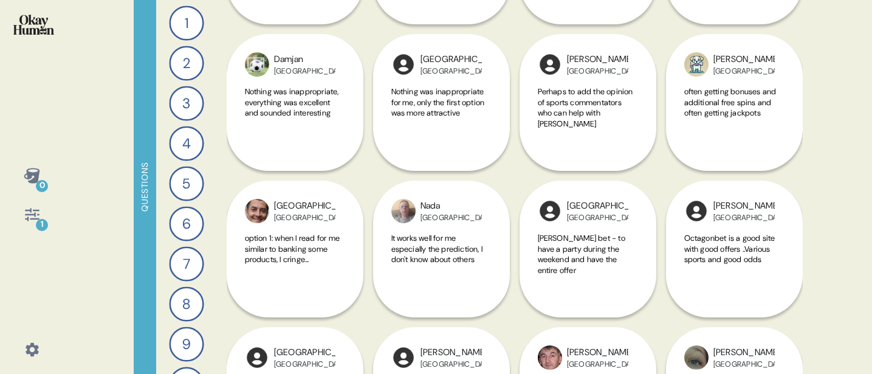
scroll to position [14099, 0]
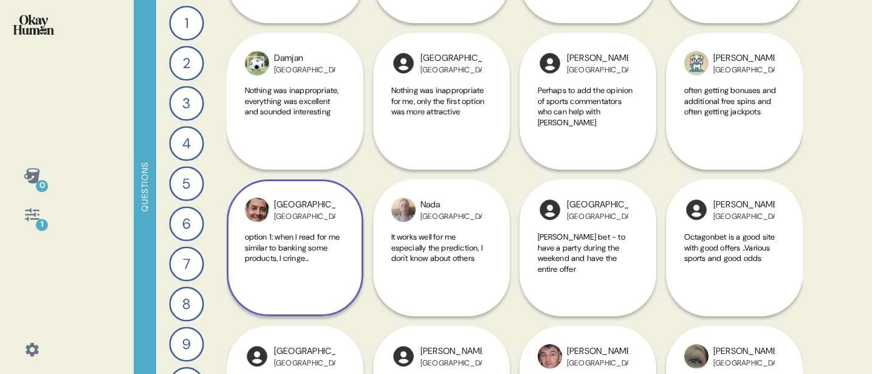
click at [325, 265] on div "option 1: when I read for me similar to banking some products, I cringe..." at bounding box center [295, 259] width 100 height 56
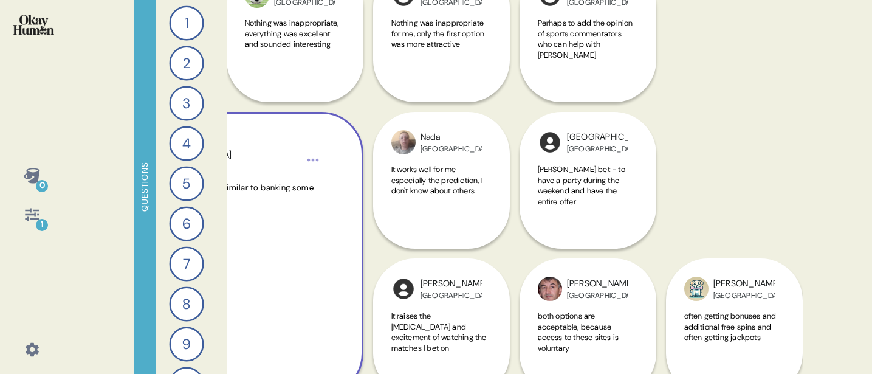
scroll to position [14175, 0]
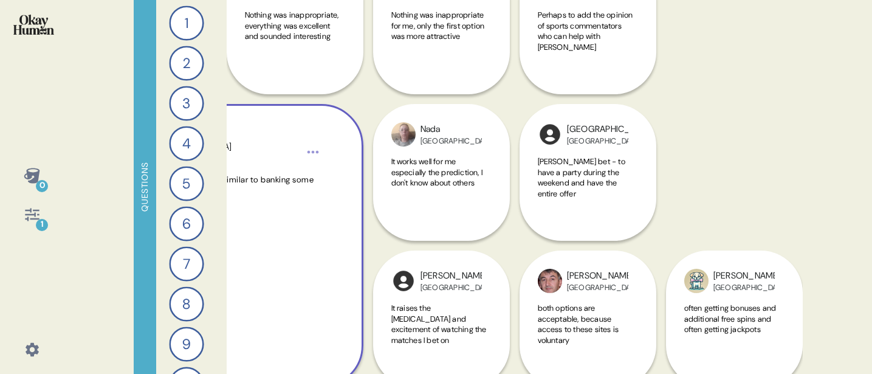
click at [325, 265] on div "option 1: when I read for me similar to banking some products, I cringe..." at bounding box center [220, 258] width 211 height 168
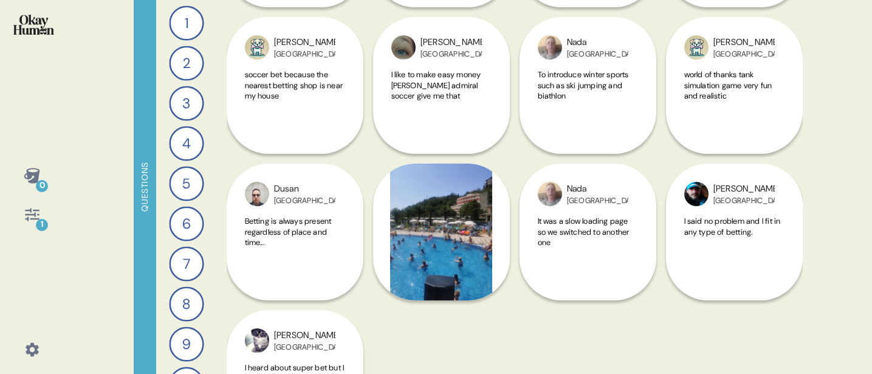
scroll to position [15515, 0]
